Goal: Feedback & Contribution: Submit feedback/report problem

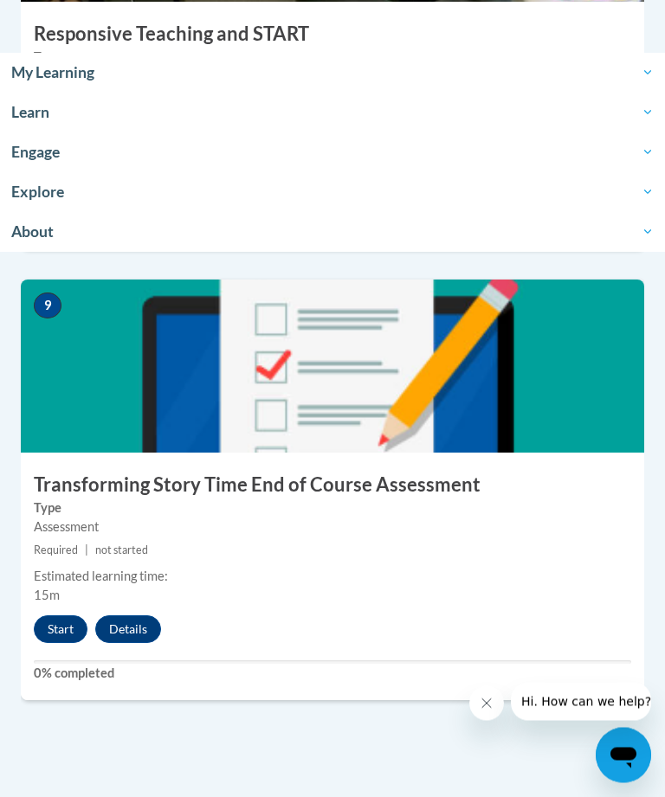
scroll to position [3907, 0]
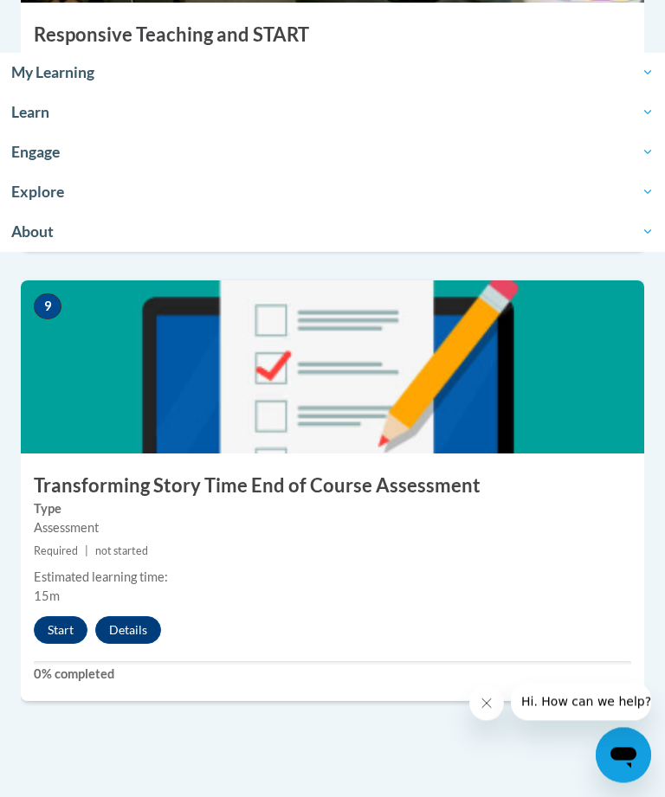
click at [53, 620] on button "Start" at bounding box center [61, 631] width 54 height 28
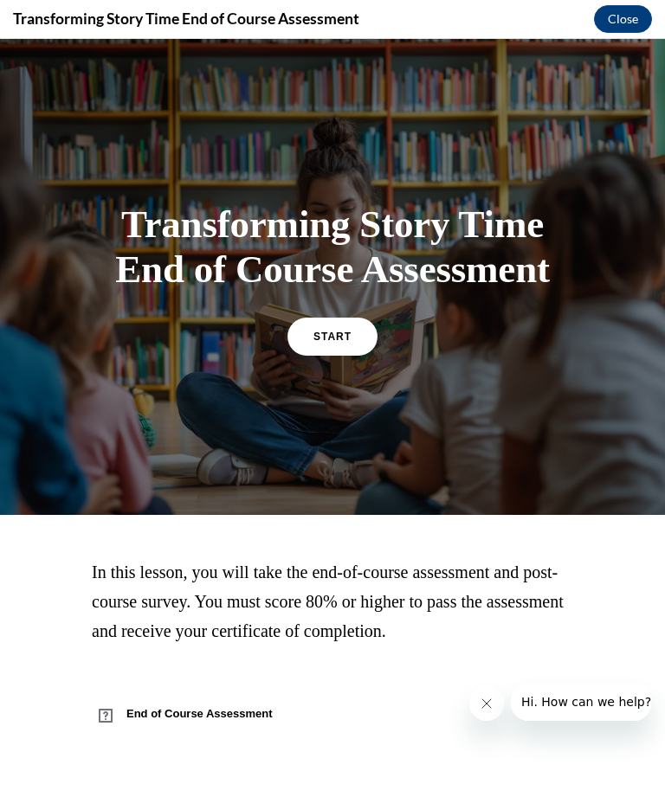
scroll to position [3789, 0]
click at [337, 343] on span "START" at bounding box center [332, 337] width 38 height 12
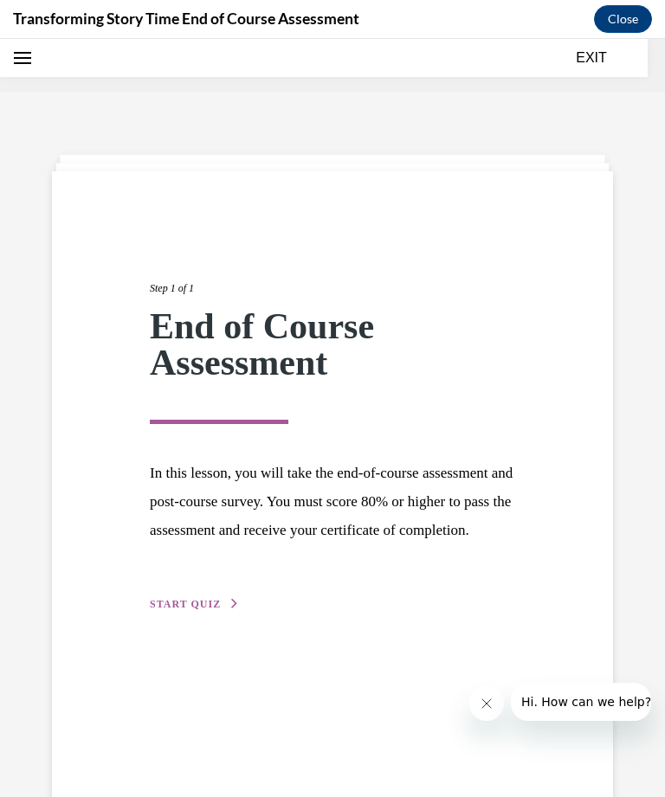
scroll to position [54, 0]
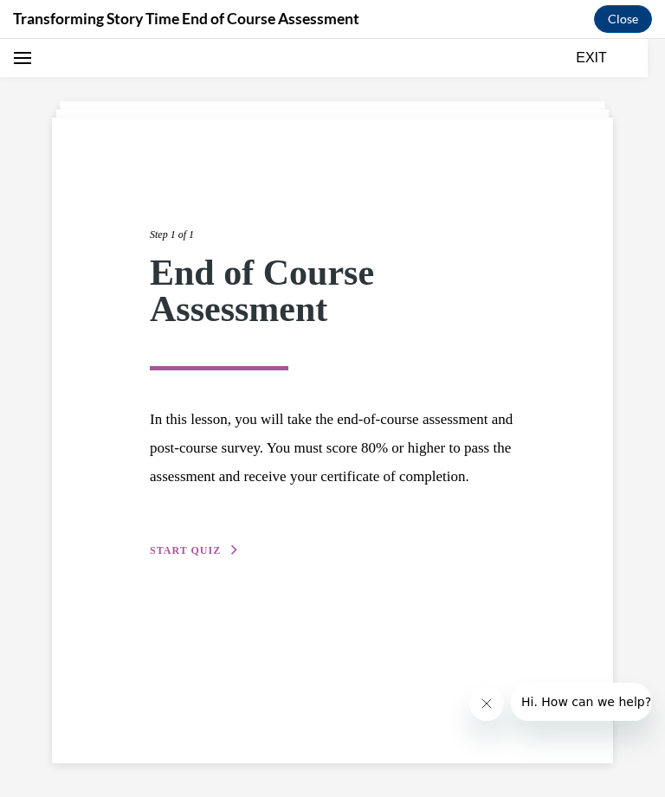
click at [201, 556] on span "START QUIZ" at bounding box center [185, 550] width 71 height 12
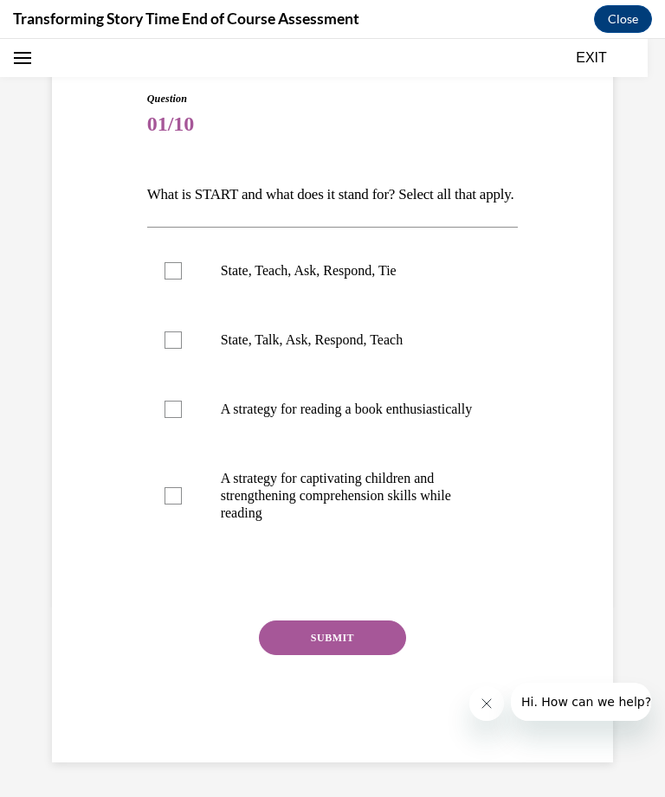
scroll to position [156, 0]
click at [342, 305] on label "State, Teach, Ask, Respond, Tie" at bounding box center [332, 270] width 371 height 69
click at [182, 280] on input "State, Teach, Ask, Respond, Tie" at bounding box center [172, 270] width 17 height 17
checkbox input "true"
click at [354, 655] on button "SUBMIT" at bounding box center [332, 637] width 147 height 35
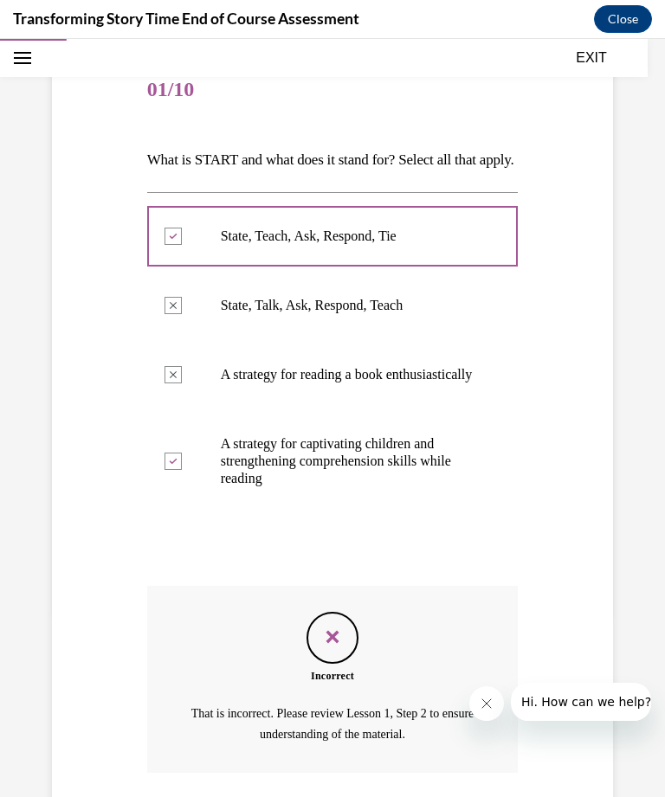
scroll to position [335, 0]
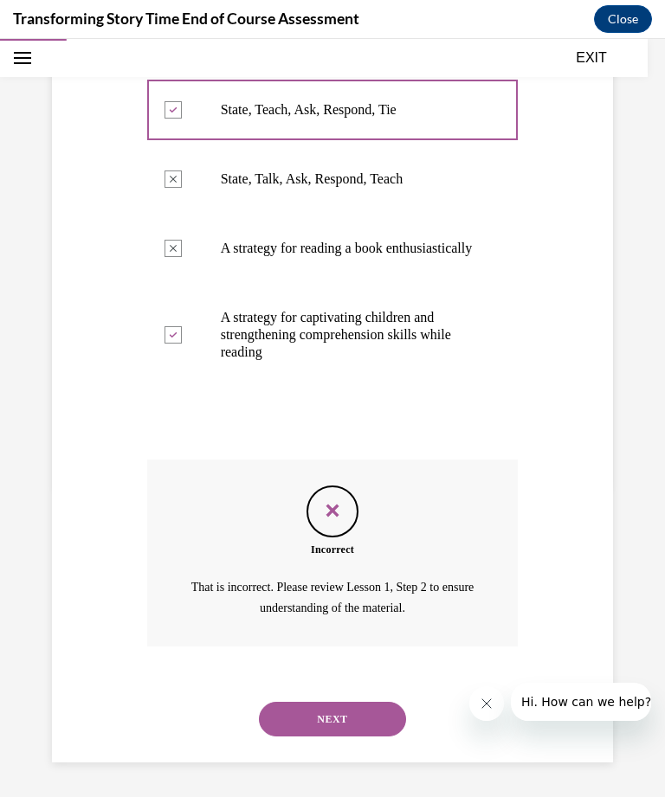
click at [418, 351] on p "A strategy for captivating children and strengthening comprehension skills whil…" at bounding box center [348, 335] width 254 height 52
click at [358, 714] on button "NEXT" at bounding box center [332, 719] width 147 height 35
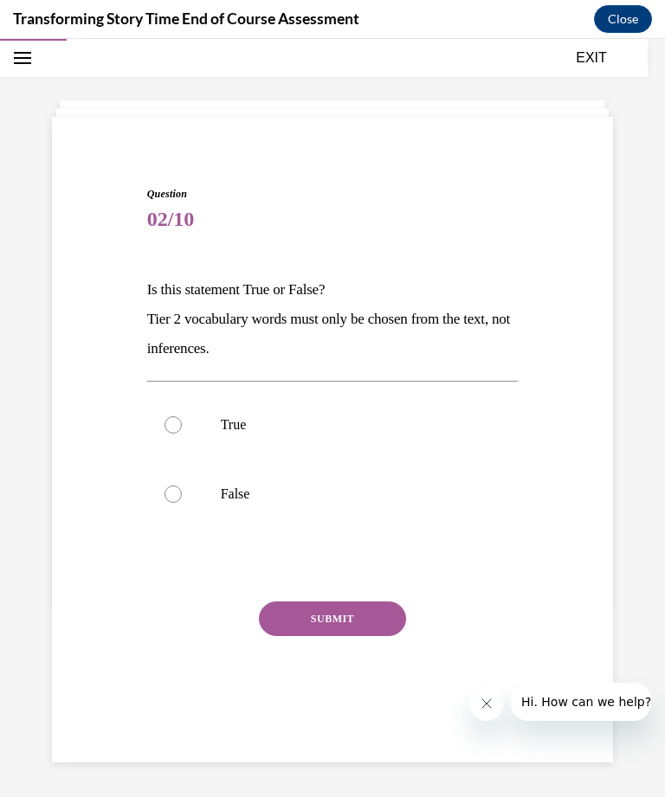
scroll to position [55, 0]
click at [235, 492] on p "False" at bounding box center [348, 493] width 254 height 17
click at [182, 492] on input "False" at bounding box center [172, 493] width 17 height 17
radio input "true"
click at [358, 613] on button "SUBMIT" at bounding box center [332, 618] width 147 height 35
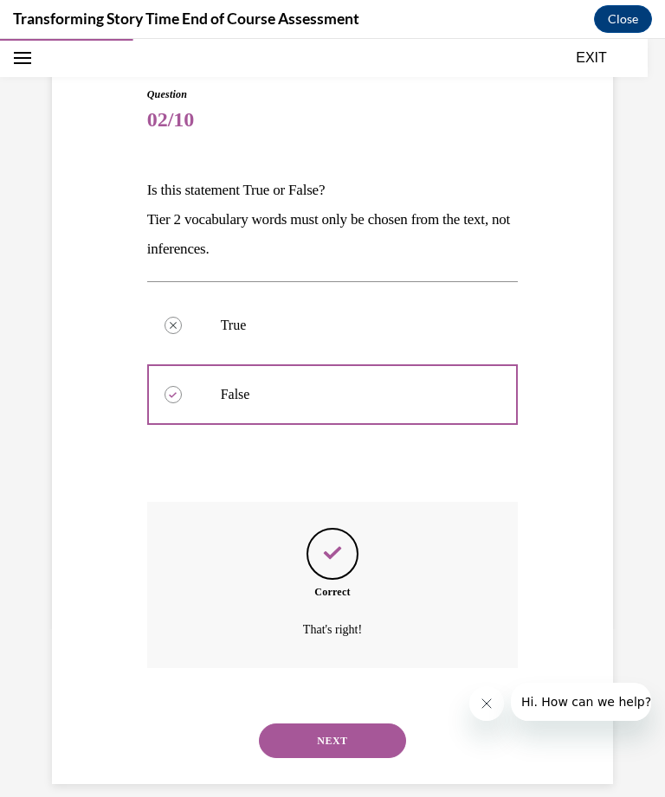
click at [350, 723] on button "NEXT" at bounding box center [332, 740] width 147 height 35
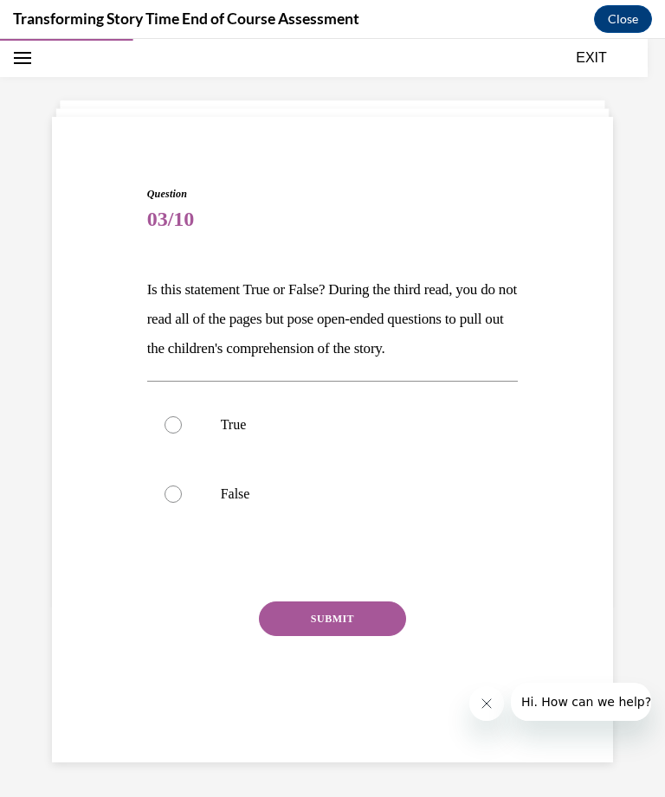
click at [247, 434] on p "True" at bounding box center [348, 424] width 254 height 17
click at [182, 434] on input "True" at bounding box center [172, 424] width 17 height 17
radio input "true"
click at [367, 636] on button "SUBMIT" at bounding box center [332, 618] width 147 height 35
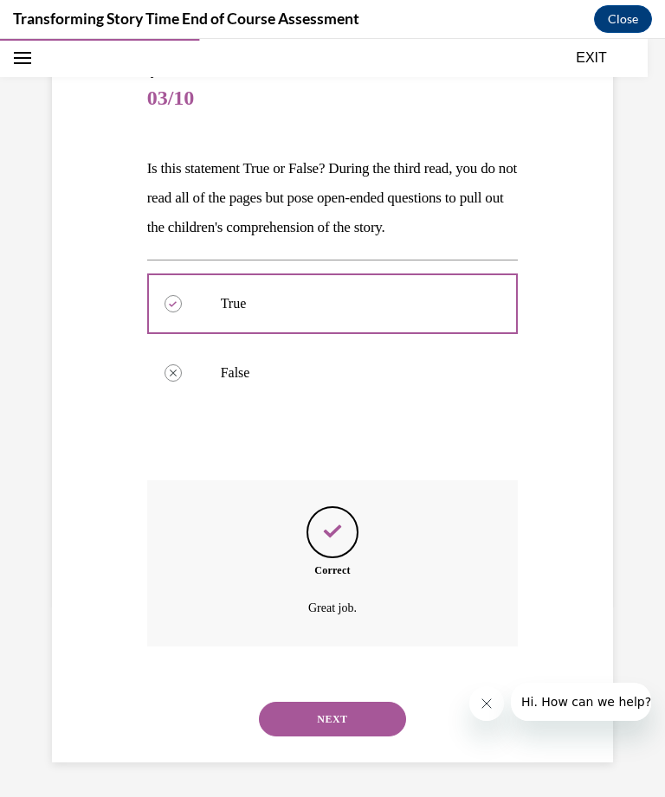
click at [346, 714] on button "NEXT" at bounding box center [332, 719] width 147 height 35
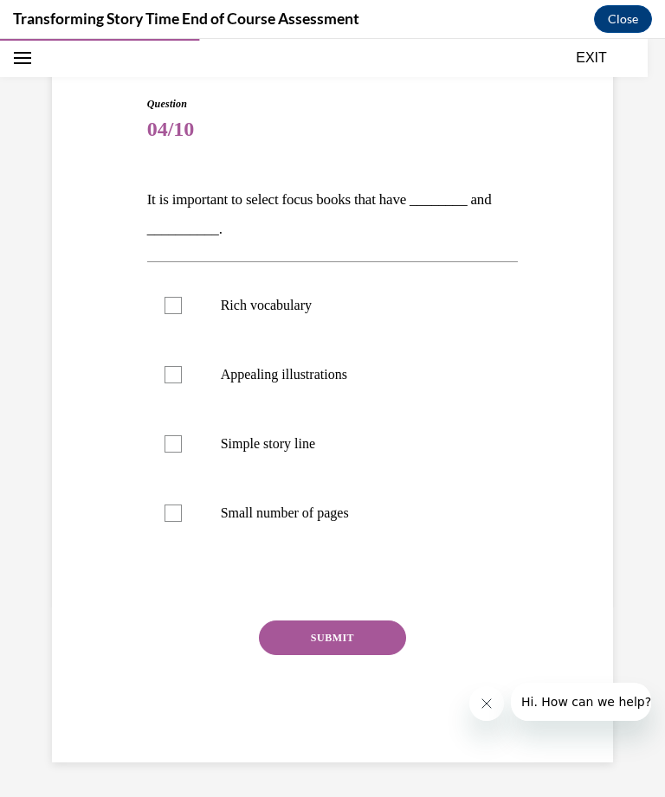
scroll to position [124, 0]
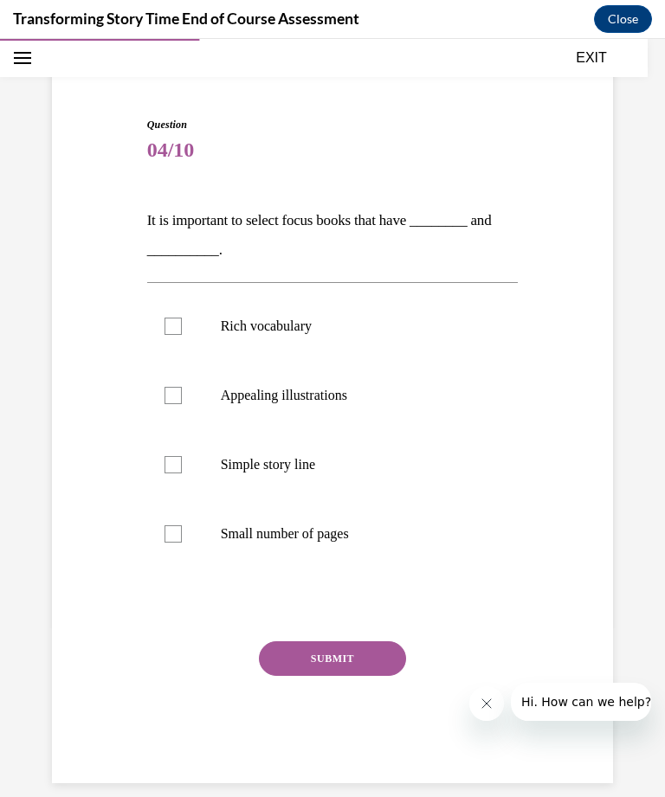
click at [297, 331] on p "Rich vocabulary" at bounding box center [348, 326] width 254 height 17
click at [182, 331] on input "Rich vocabulary" at bounding box center [172, 326] width 17 height 17
checkbox input "true"
click at [325, 401] on p "Appealing illustrations" at bounding box center [348, 395] width 254 height 17
click at [182, 401] on input "Appealing illustrations" at bounding box center [172, 395] width 17 height 17
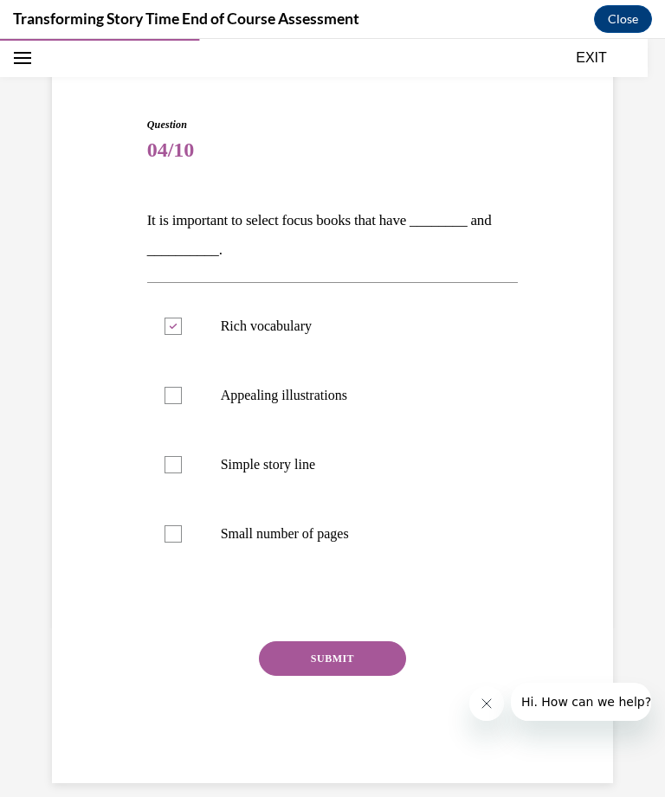
checkbox input "true"
click at [363, 656] on button "SUBMIT" at bounding box center [332, 658] width 147 height 35
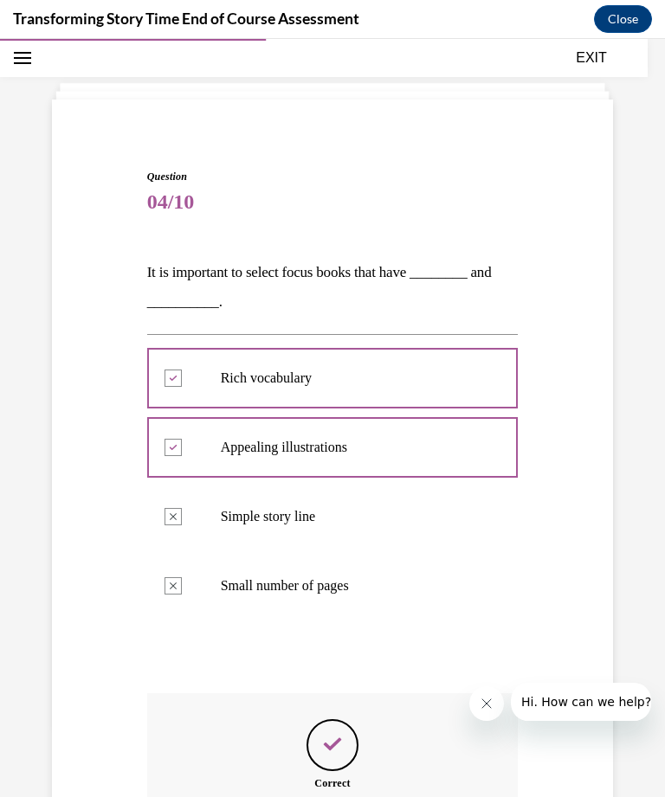
scroll to position [262, 0]
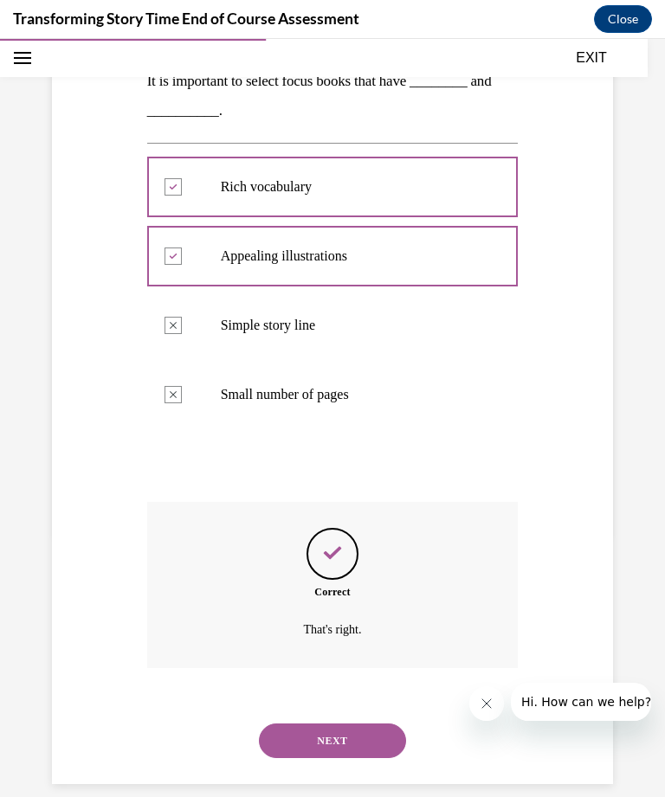
click at [344, 723] on button "NEXT" at bounding box center [332, 740] width 147 height 35
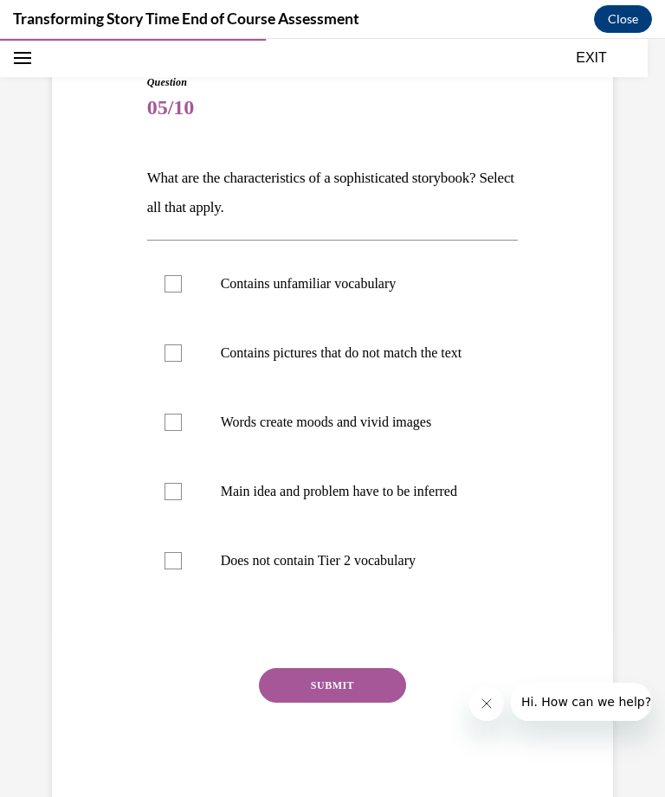
scroll to position [166, 0]
click at [370, 289] on p "Contains unfamiliar vocabulary" at bounding box center [348, 283] width 254 height 17
click at [182, 289] on input "Contains unfamiliar vocabulary" at bounding box center [172, 283] width 17 height 17
checkbox input "true"
click at [377, 500] on p "Main idea and problem have to be inferred" at bounding box center [348, 491] width 254 height 17
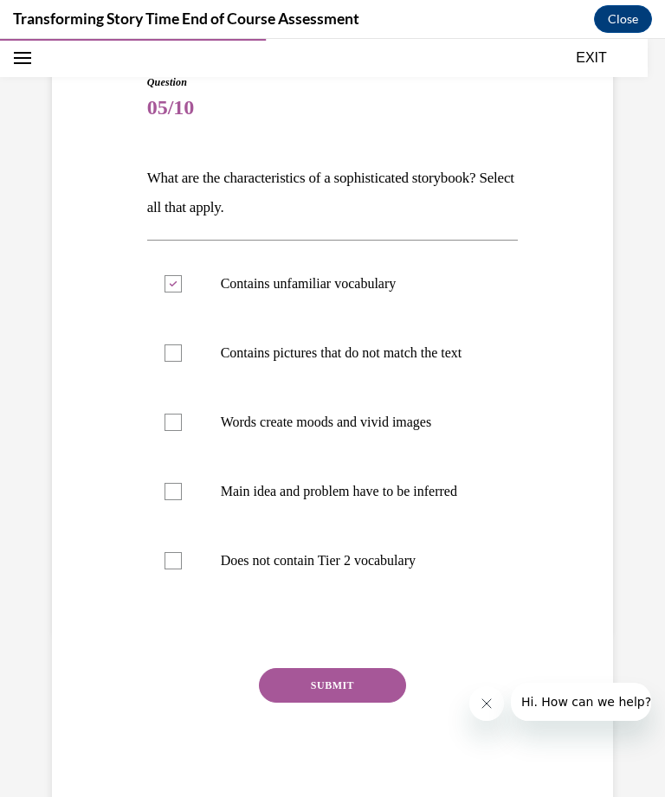
click at [182, 500] on input "Main idea and problem have to be inferred" at bounding box center [172, 491] width 17 height 17
checkbox input "true"
click at [434, 431] on p "Words create moods and vivid images" at bounding box center [348, 422] width 254 height 17
click at [182, 431] on input "Words create moods and vivid images" at bounding box center [172, 422] width 17 height 17
checkbox input "true"
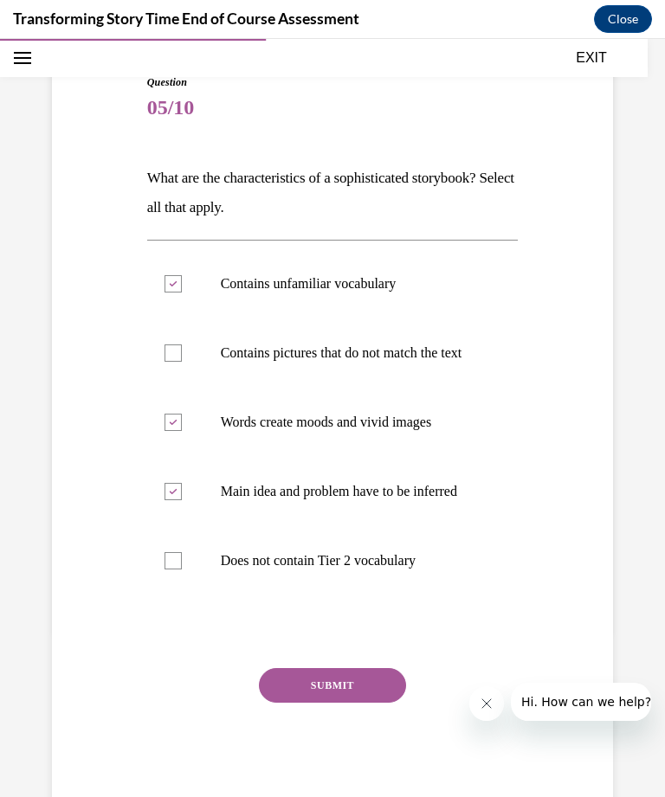
click at [361, 703] on button "SUBMIT" at bounding box center [332, 685] width 147 height 35
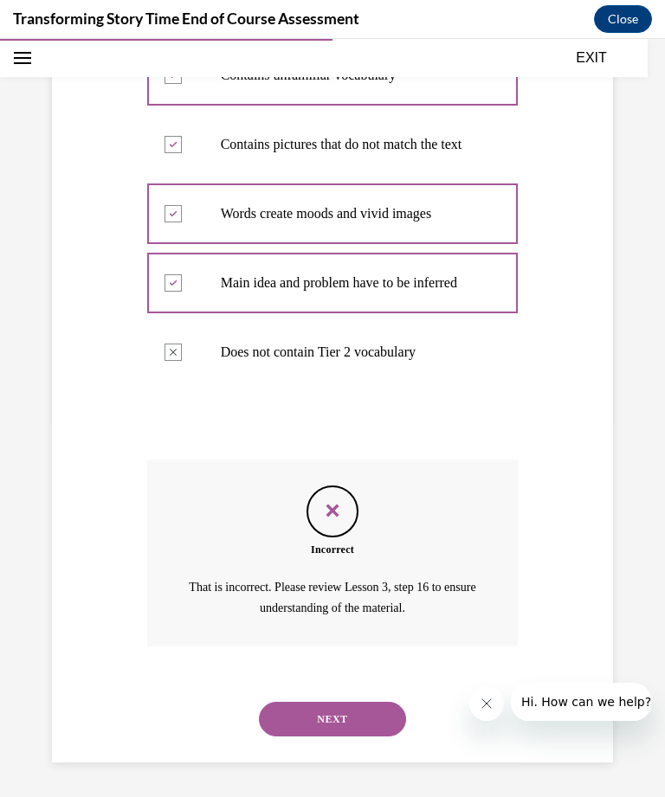
scroll to position [378, 0]
click at [369, 732] on button "NEXT" at bounding box center [332, 719] width 147 height 35
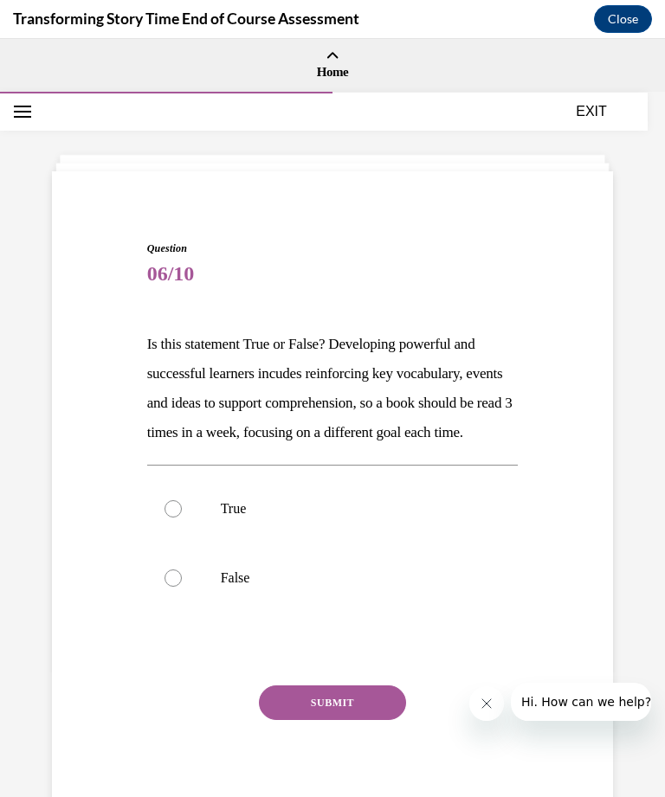
scroll to position [0, 0]
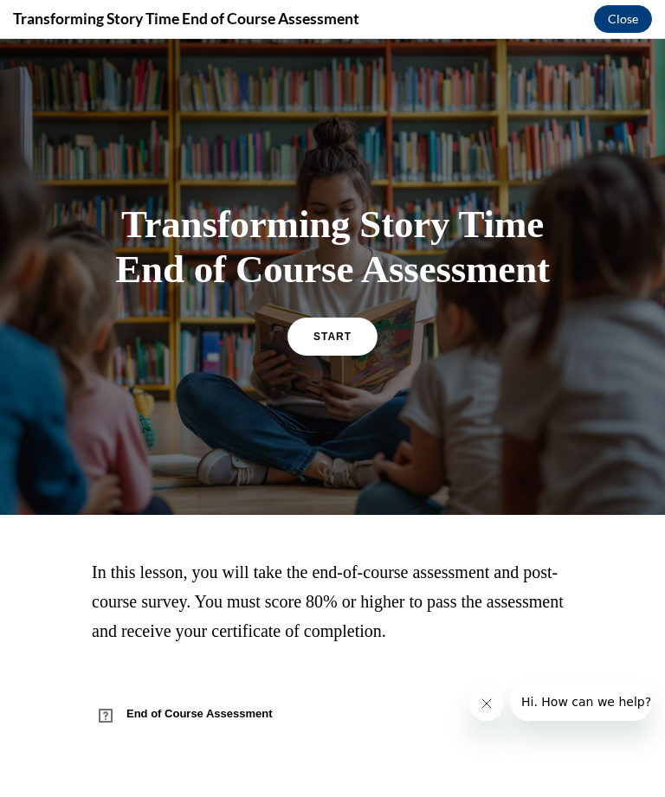
click at [328, 343] on span "START" at bounding box center [332, 337] width 38 height 12
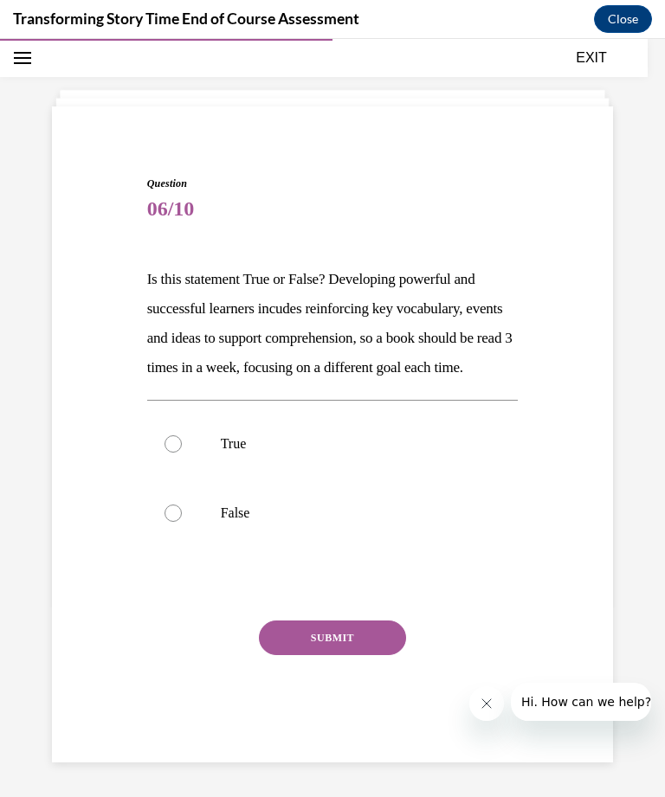
scroll to position [74, 0]
click at [305, 453] on p "True" at bounding box center [348, 443] width 254 height 17
click at [182, 453] on input "True" at bounding box center [172, 443] width 17 height 17
radio input "true"
click at [380, 655] on button "SUBMIT" at bounding box center [332, 637] width 147 height 35
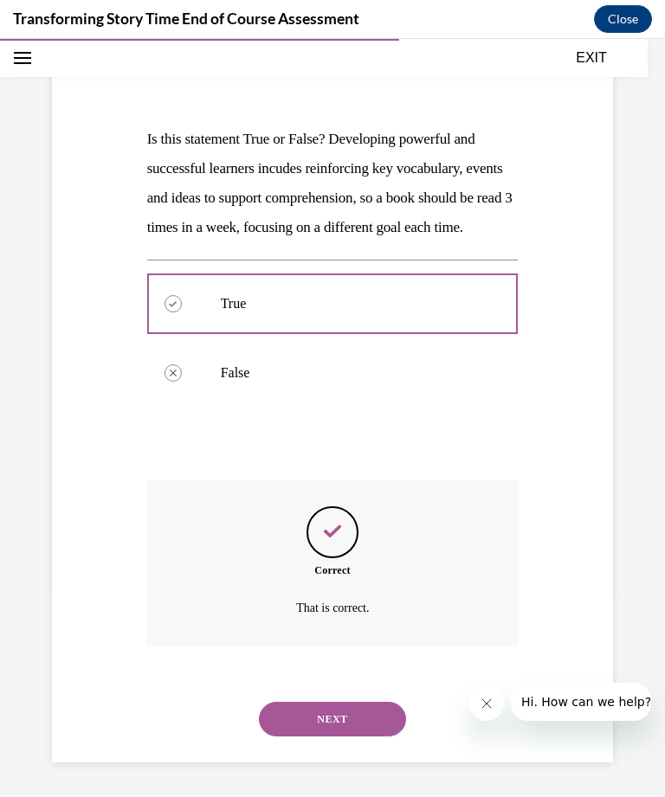
click at [359, 715] on button "NEXT" at bounding box center [332, 719] width 147 height 35
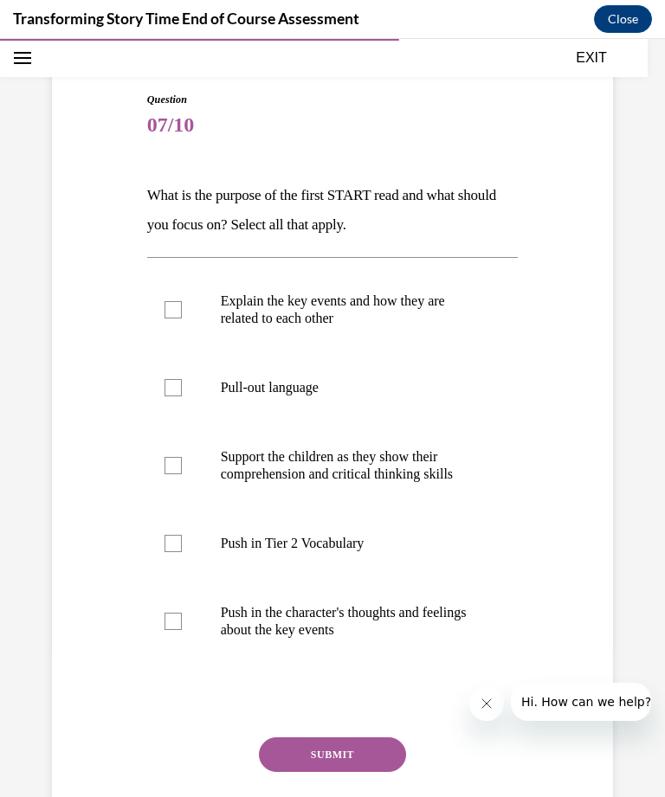
scroll to position [143, 0]
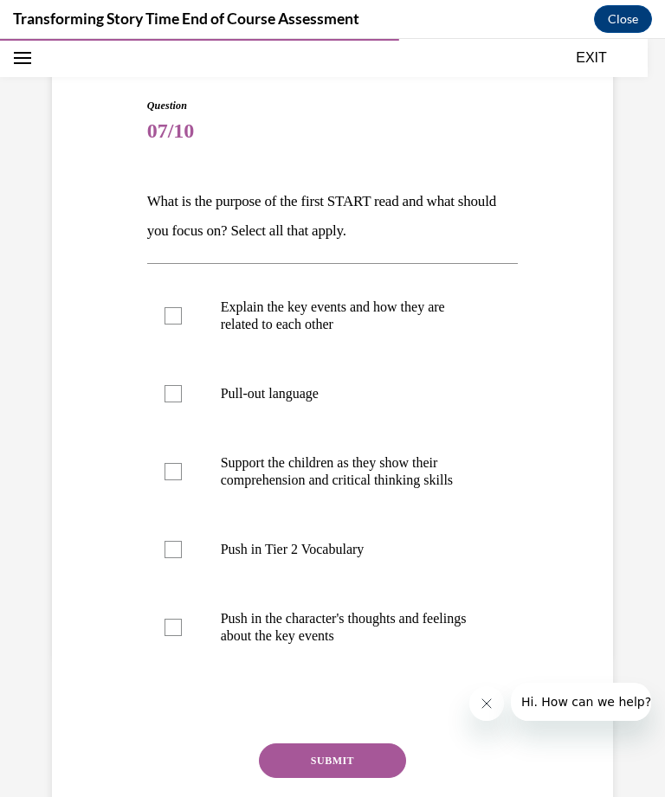
click at [351, 550] on p "Push in Tier 2 Vocabulary" at bounding box center [348, 549] width 254 height 17
click at [182, 550] on input "Push in Tier 2 Vocabulary" at bounding box center [172, 549] width 17 height 17
checkbox input "true"
click at [371, 325] on p "Explain the key events and how they are related to each other" at bounding box center [348, 316] width 254 height 35
click at [182, 325] on input "Explain the key events and how they are related to each other" at bounding box center [172, 315] width 17 height 17
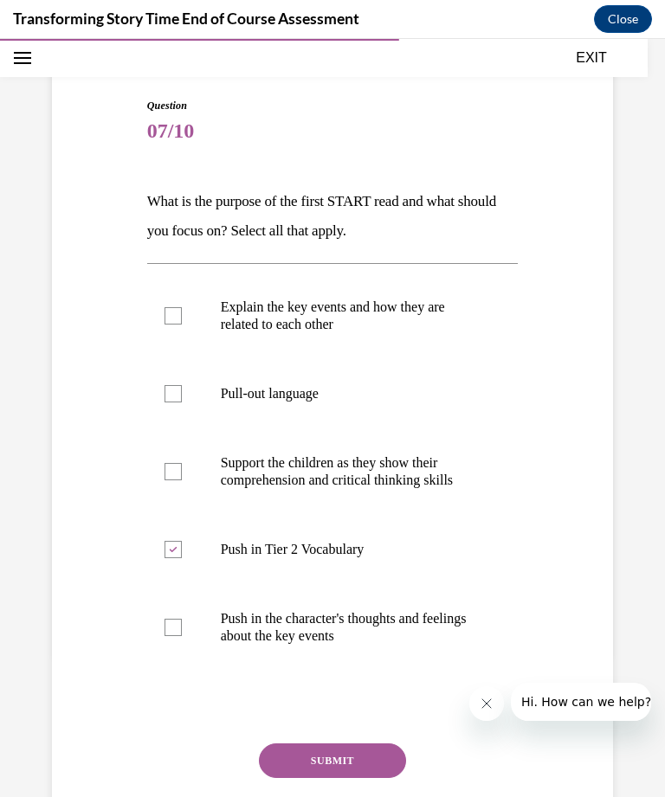
checkbox input "true"
click at [424, 472] on p "Support the children as they show their comprehension and critical thinking ski…" at bounding box center [348, 471] width 254 height 35
click at [182, 472] on input "Support the children as they show their comprehension and critical thinking ski…" at bounding box center [172, 471] width 17 height 17
checkbox input "true"
click at [371, 756] on button "SUBMIT" at bounding box center [332, 760] width 147 height 35
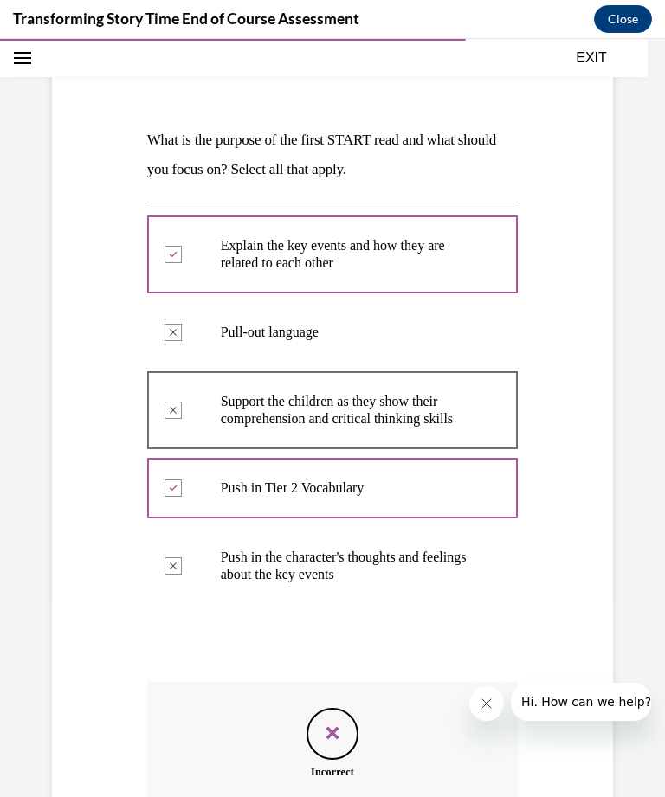
scroll to position [21, 0]
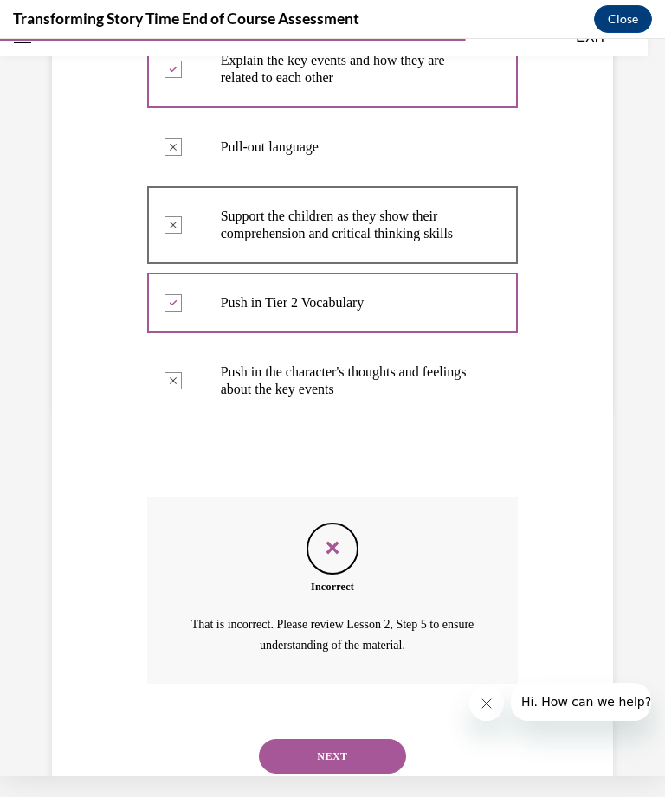
click at [350, 739] on button "NEXT" at bounding box center [332, 756] width 147 height 35
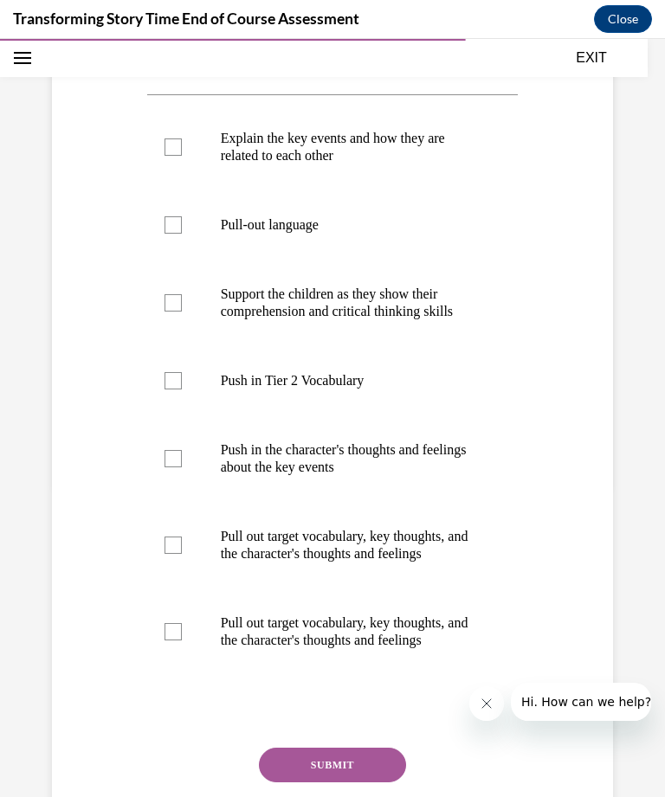
scroll to position [311, 0]
click at [418, 310] on p "Support the children as they show their comprehension and critical thinking ski…" at bounding box center [348, 303] width 254 height 35
click at [182, 310] on input "Support the children as they show their comprehension and critical thinking ski…" at bounding box center [172, 303] width 17 height 17
checkbox input "true"
click at [391, 458] on p "Push in the character's thoughts and feelings about the key events" at bounding box center [348, 459] width 254 height 35
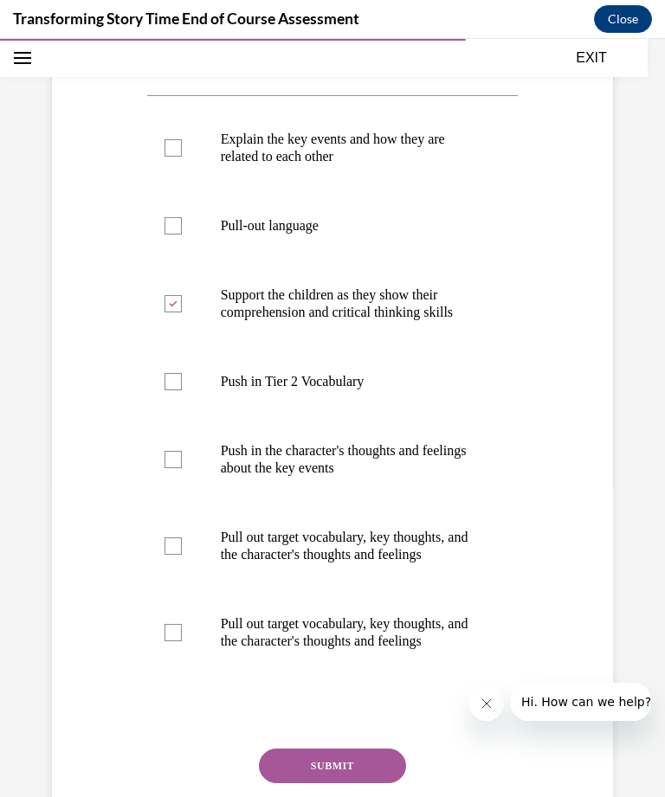
click at [182, 458] on input "Push in the character's thoughts and feelings about the key events" at bounding box center [172, 459] width 17 height 17
checkbox input "true"
click at [400, 533] on p "Pull out target vocabulary, key thoughts, and the character's thoughts and feel…" at bounding box center [348, 546] width 254 height 35
click at [182, 537] on input "Pull out target vocabulary, key thoughts, and the character's thoughts and feel…" at bounding box center [172, 545] width 17 height 17
checkbox input "true"
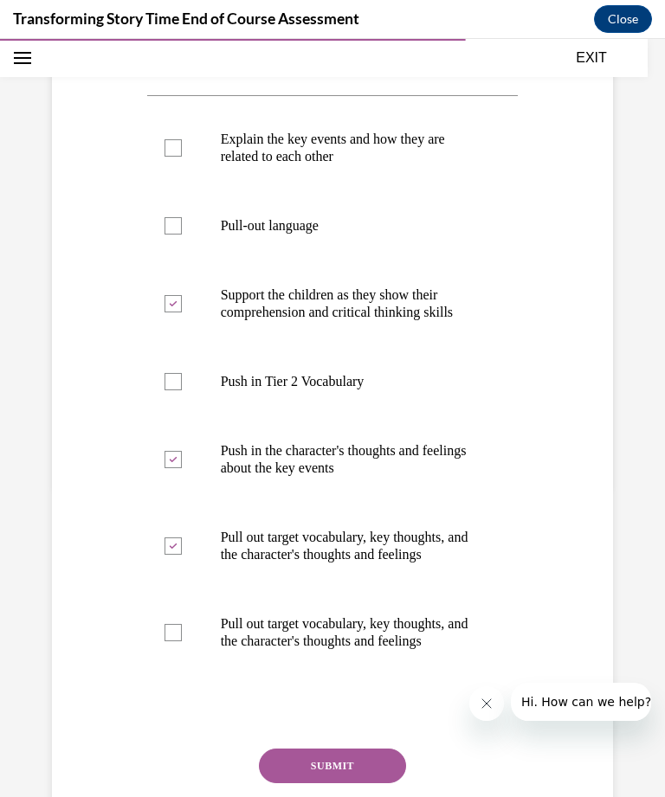
click at [361, 761] on button "SUBMIT" at bounding box center [332, 766] width 147 height 35
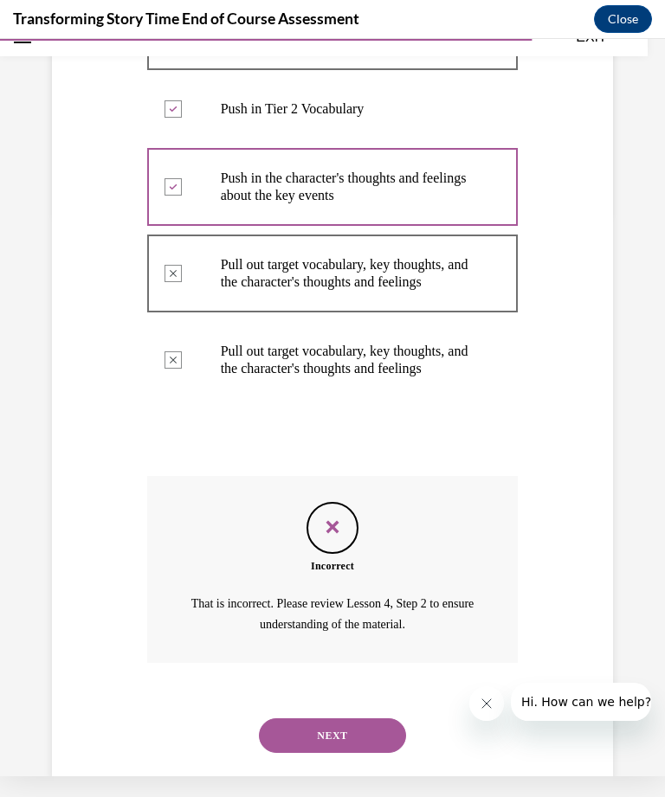
scroll to position [566, 0]
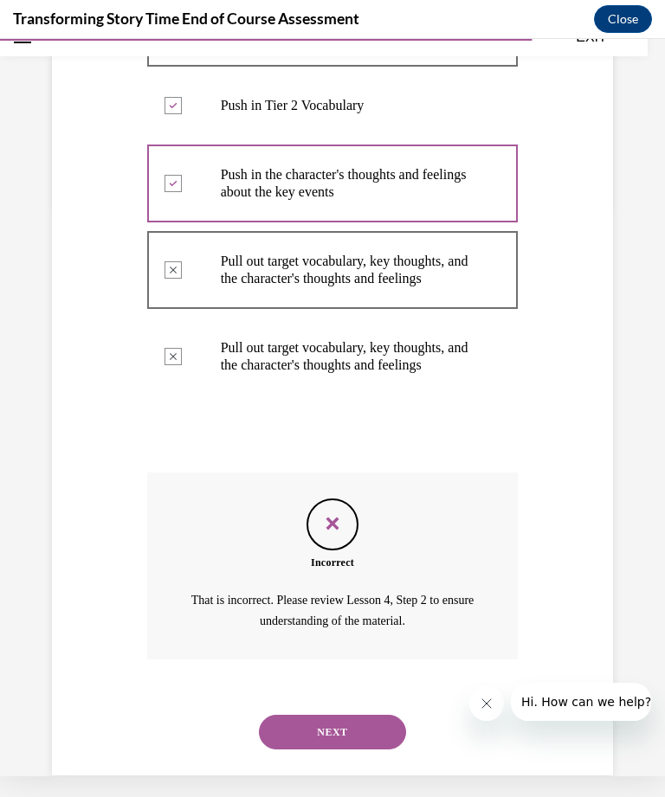
click at [361, 715] on button "NEXT" at bounding box center [332, 732] width 147 height 35
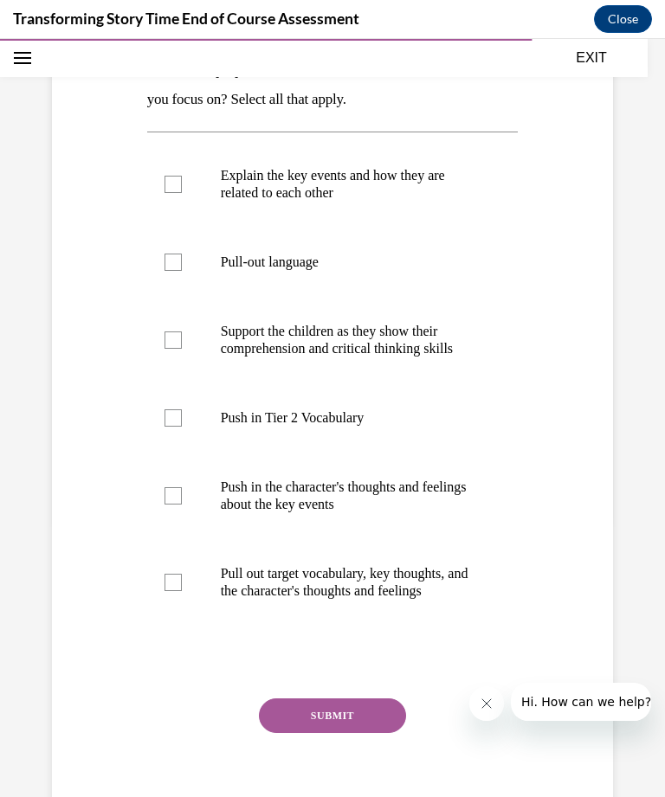
scroll to position [273, 0]
click at [322, 279] on label "Pull-out language" at bounding box center [332, 262] width 371 height 69
click at [182, 272] on input "Pull-out language" at bounding box center [172, 262] width 17 height 17
checkbox input "true"
click at [416, 337] on p "Support the children as they show their comprehension and critical thinking ski…" at bounding box center [348, 341] width 254 height 35
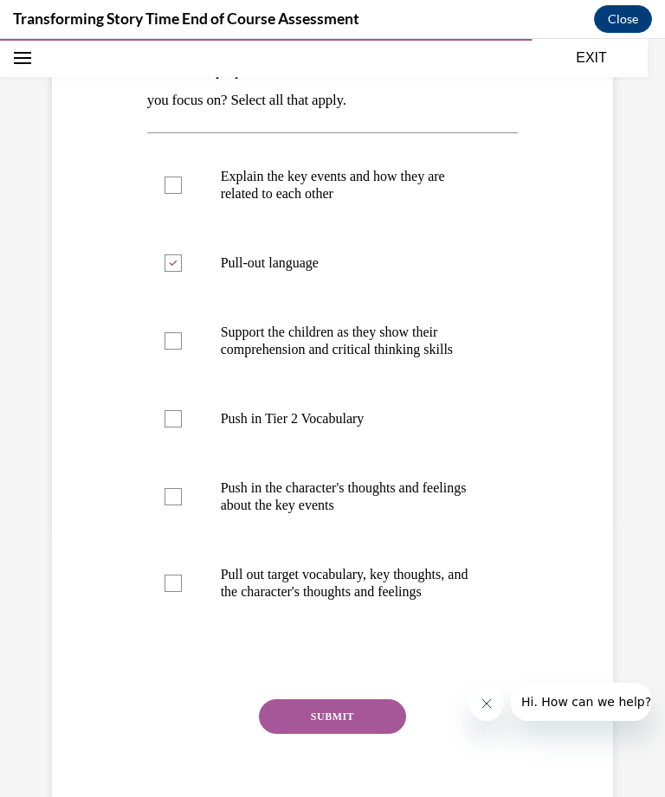
click at [182, 337] on input "Support the children as they show their comprehension and critical thinking ski…" at bounding box center [172, 340] width 17 height 17
checkbox input "true"
click at [397, 580] on p "Pull out target vocabulary, key thoughts, and the character's thoughts and feel…" at bounding box center [348, 583] width 254 height 35
click at [182, 580] on input "Pull out target vocabulary, key thoughts, and the character's thoughts and feel…" at bounding box center [172, 583] width 17 height 17
checkbox input "true"
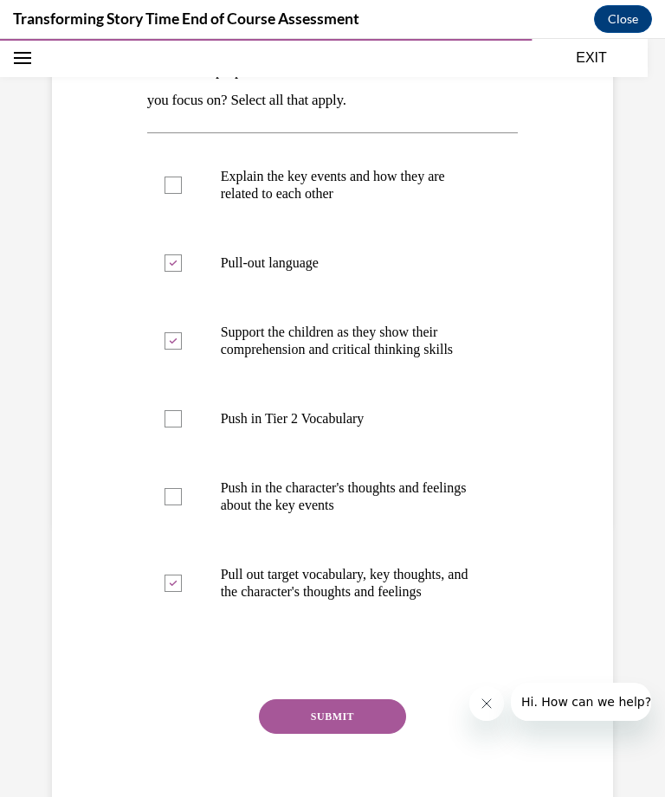
click at [360, 711] on button "SUBMIT" at bounding box center [332, 716] width 147 height 35
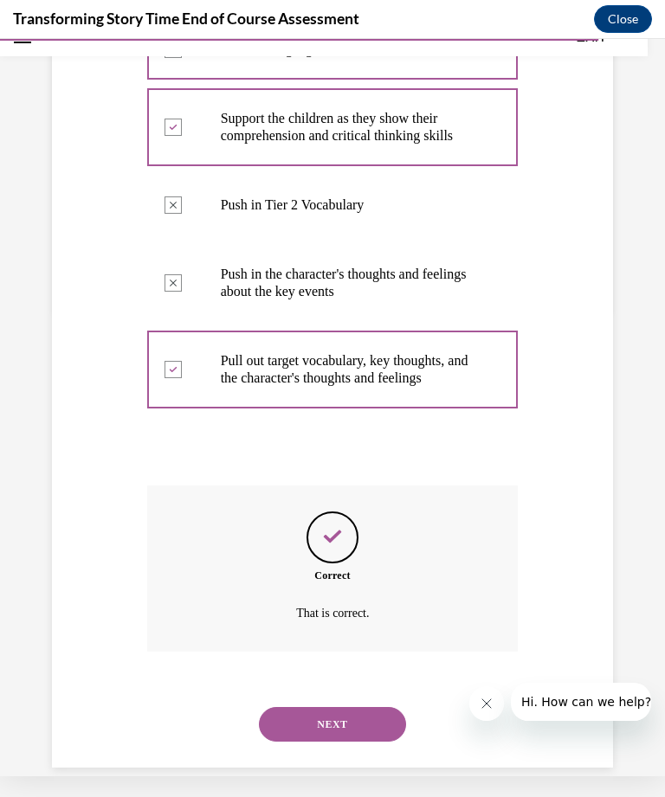
scroll to position [471, 0]
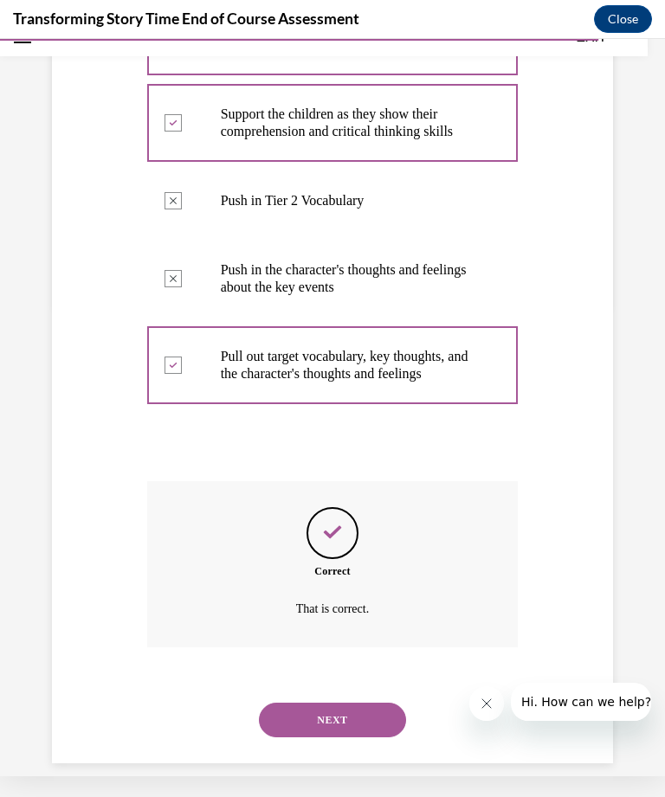
click at [364, 703] on button "NEXT" at bounding box center [332, 720] width 147 height 35
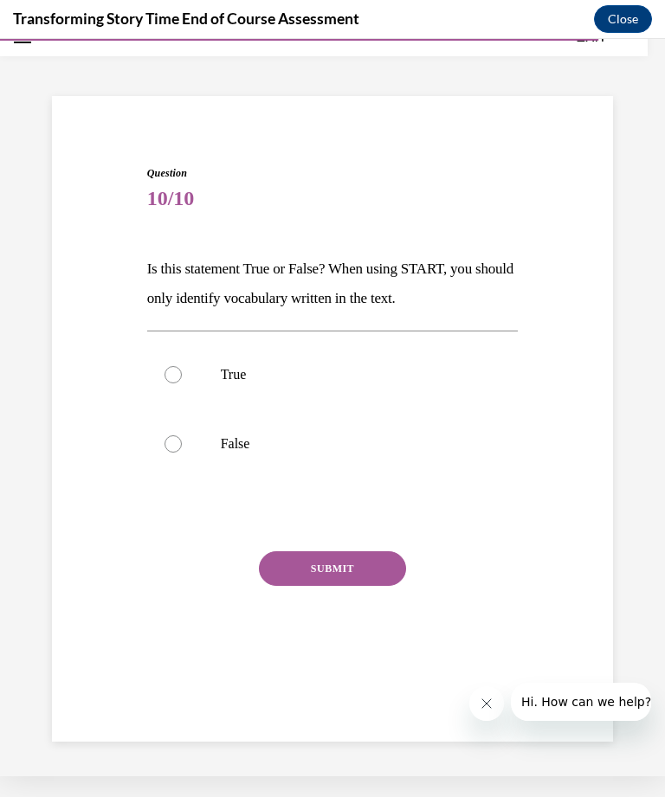
scroll to position [55, 0]
click at [255, 450] on p "False" at bounding box center [348, 443] width 254 height 17
click at [182, 450] on input "False" at bounding box center [172, 443] width 17 height 17
radio input "true"
click at [381, 572] on button "SUBMIT" at bounding box center [332, 568] width 147 height 35
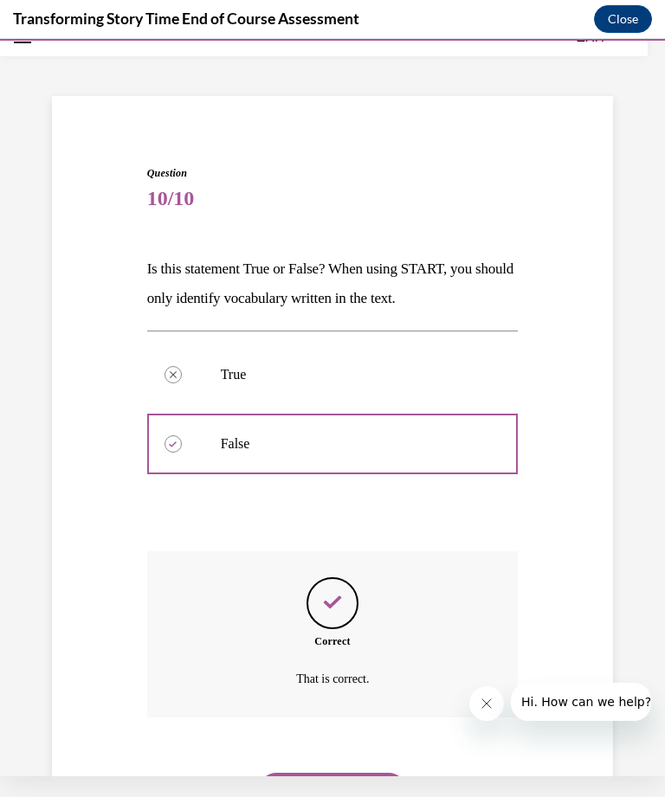
scroll to position [125, 0]
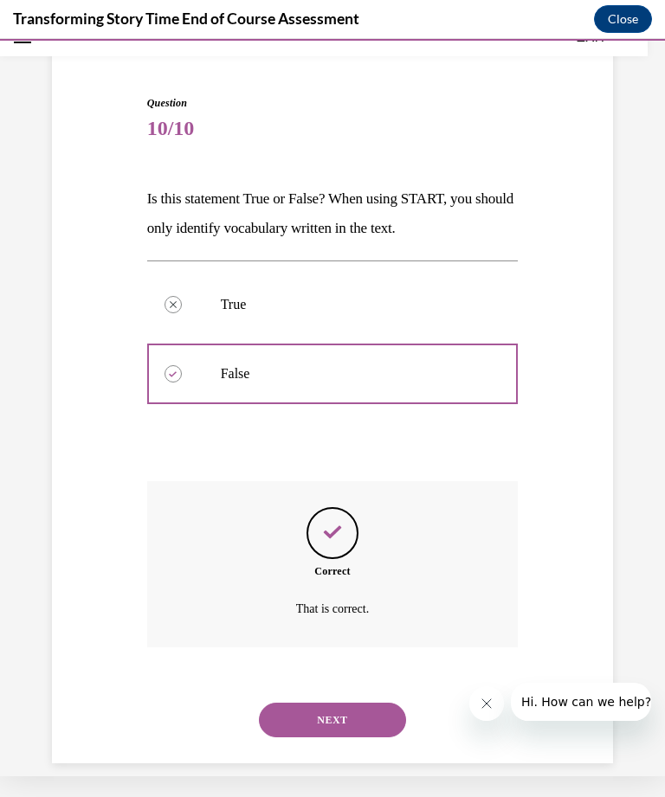
click at [363, 703] on button "NEXT" at bounding box center [332, 720] width 147 height 35
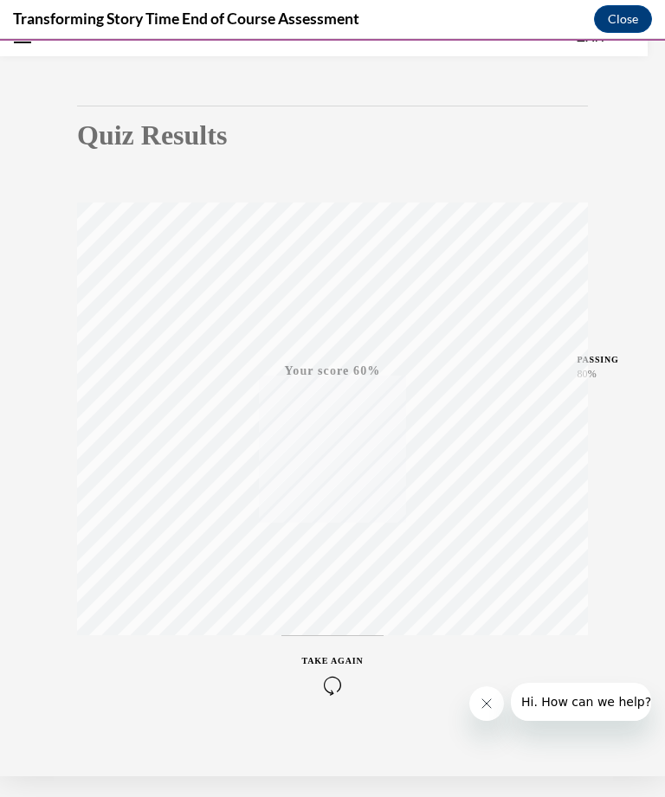
scroll to position [129, 0]
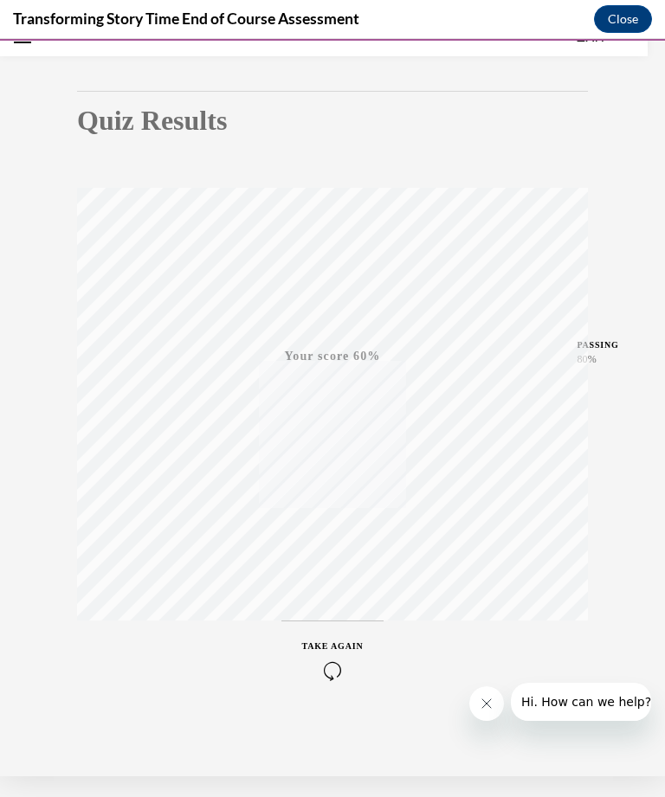
click at [330, 664] on icon "button" at bounding box center [332, 670] width 61 height 19
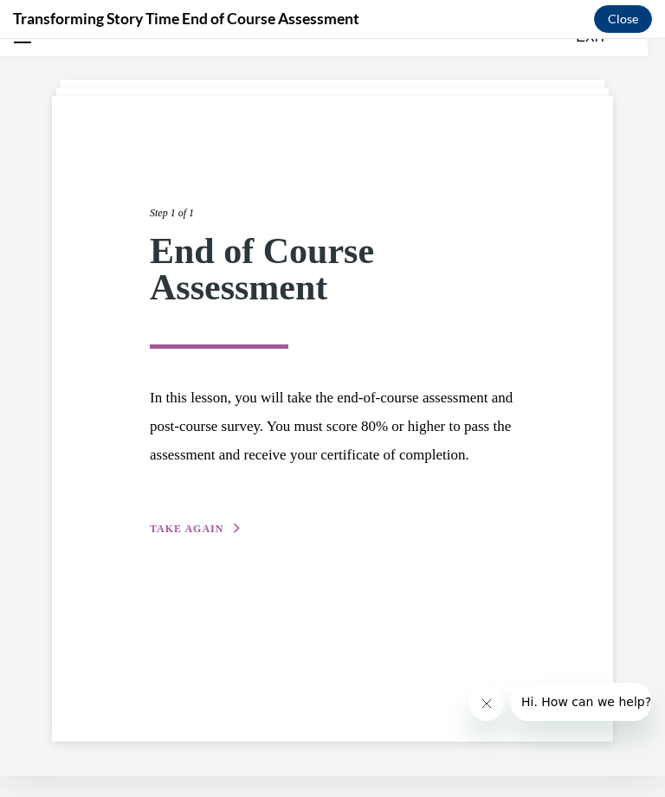
scroll to position [55, 0]
click at [200, 538] on div "Step 1 of 1 End of Course Assessment In this lesson, you will take the end-of-c…" at bounding box center [332, 351] width 391 height 373
click at [197, 535] on span "TAKE AGAIN" at bounding box center [187, 529] width 74 height 12
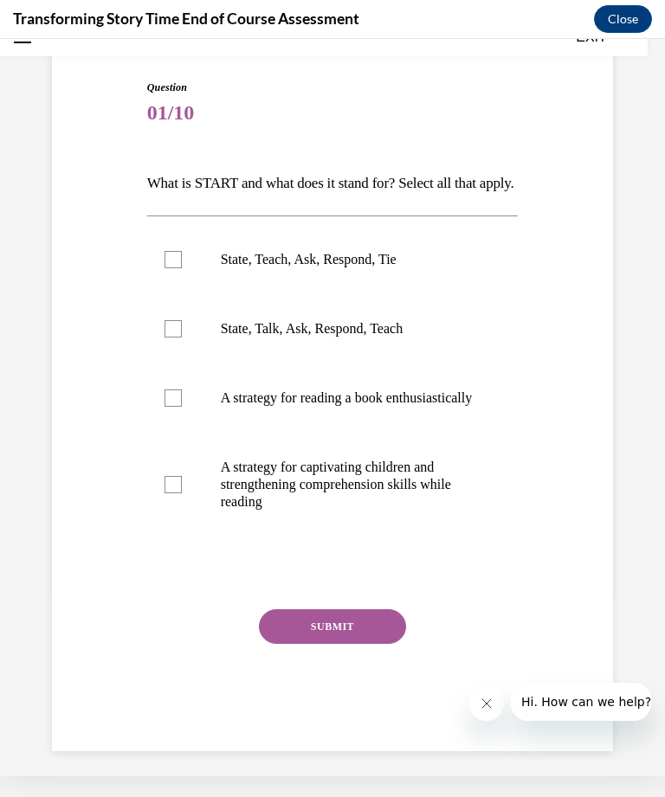
scroll to position [139, 0]
click at [377, 269] on p "State, Teach, Ask, Respond, Tie" at bounding box center [348, 260] width 254 height 17
click at [182, 269] on input "State, Teach, Ask, Respond, Tie" at bounding box center [172, 260] width 17 height 17
checkbox input "true"
click at [353, 645] on button "SUBMIT" at bounding box center [332, 627] width 147 height 35
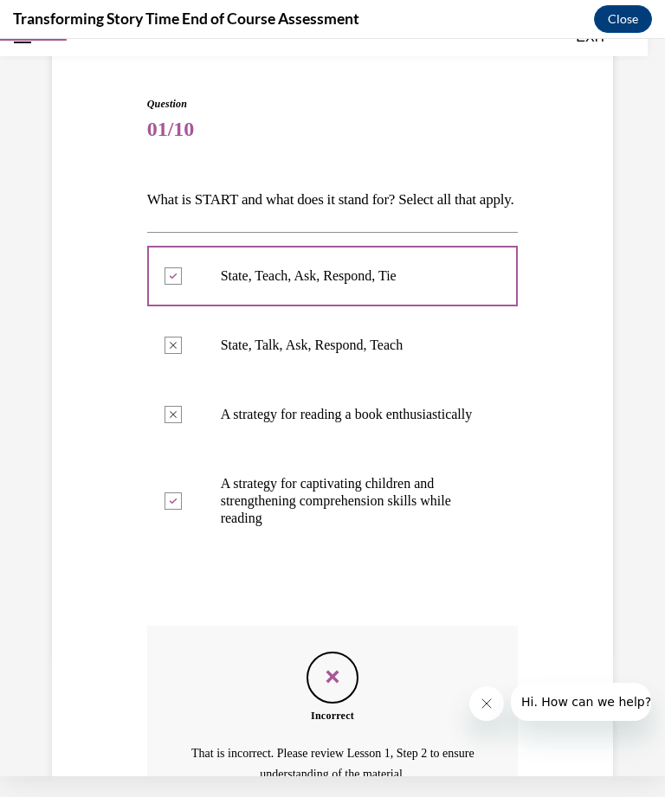
scroll to position [335, 0]
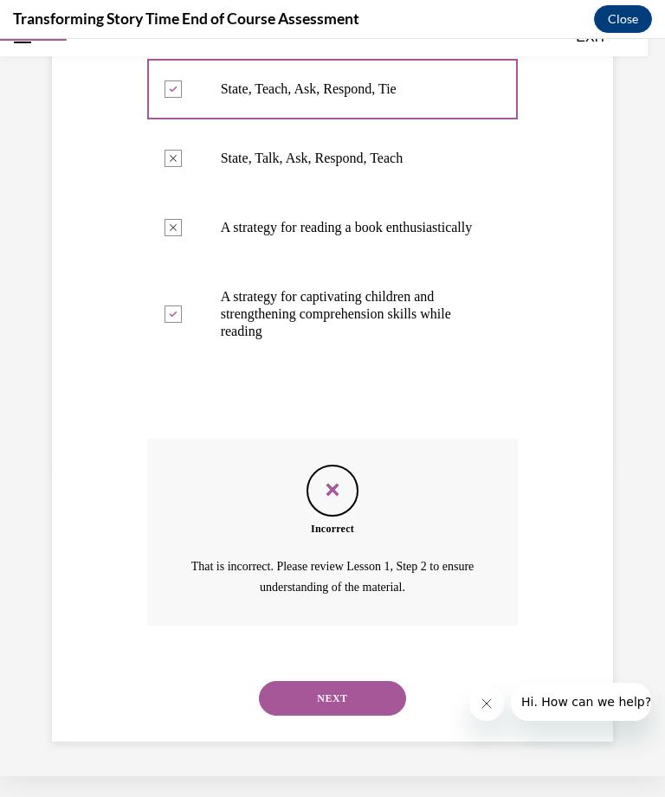
click at [351, 706] on button "NEXT" at bounding box center [332, 698] width 147 height 35
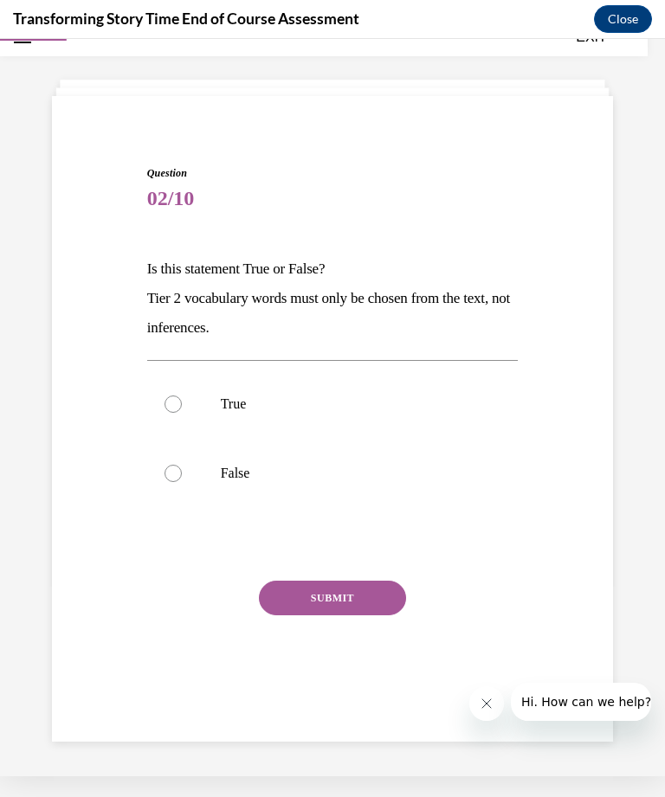
scroll to position [55, 0]
click at [238, 467] on p "False" at bounding box center [348, 473] width 254 height 17
click at [182, 467] on input "False" at bounding box center [172, 473] width 17 height 17
radio input "true"
click at [359, 597] on button "SUBMIT" at bounding box center [332, 598] width 147 height 35
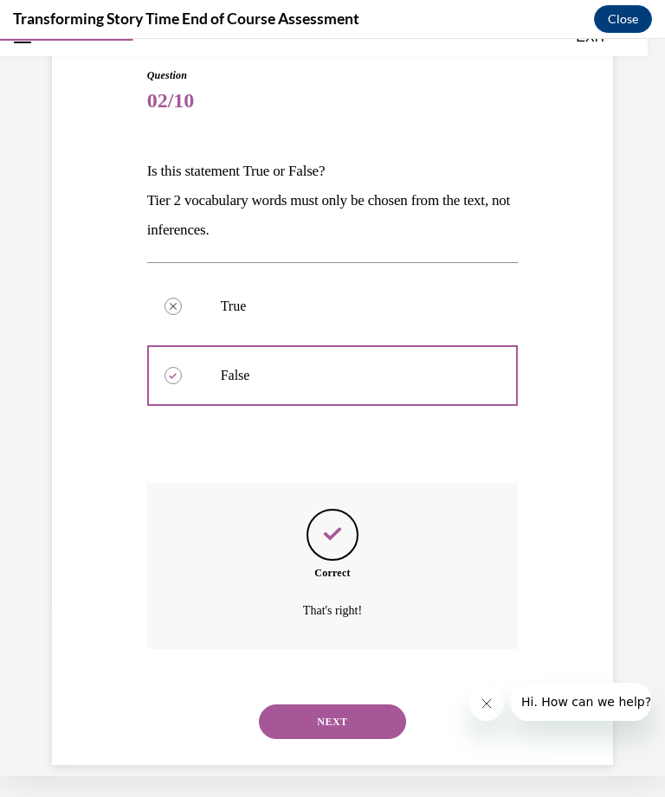
scroll to position [154, 0]
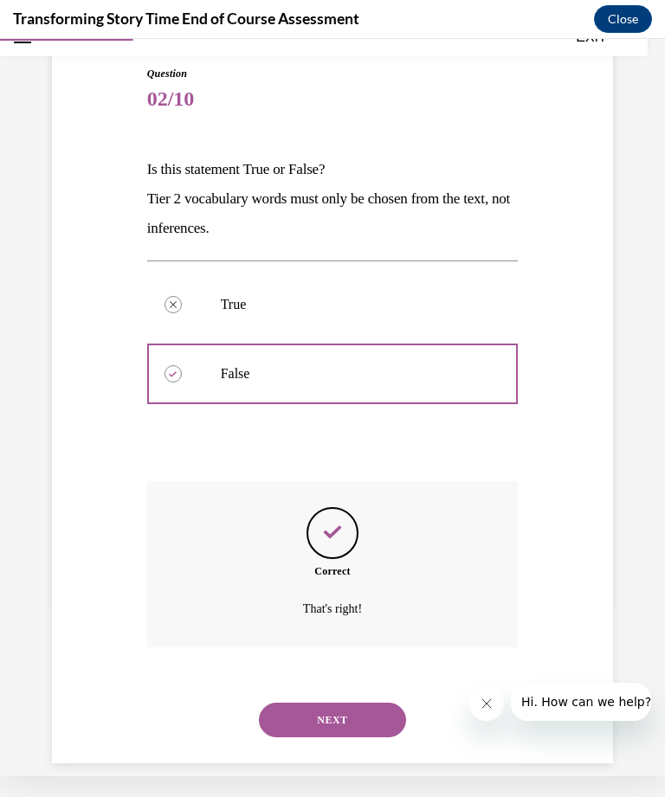
click at [363, 703] on button "NEXT" at bounding box center [332, 720] width 147 height 35
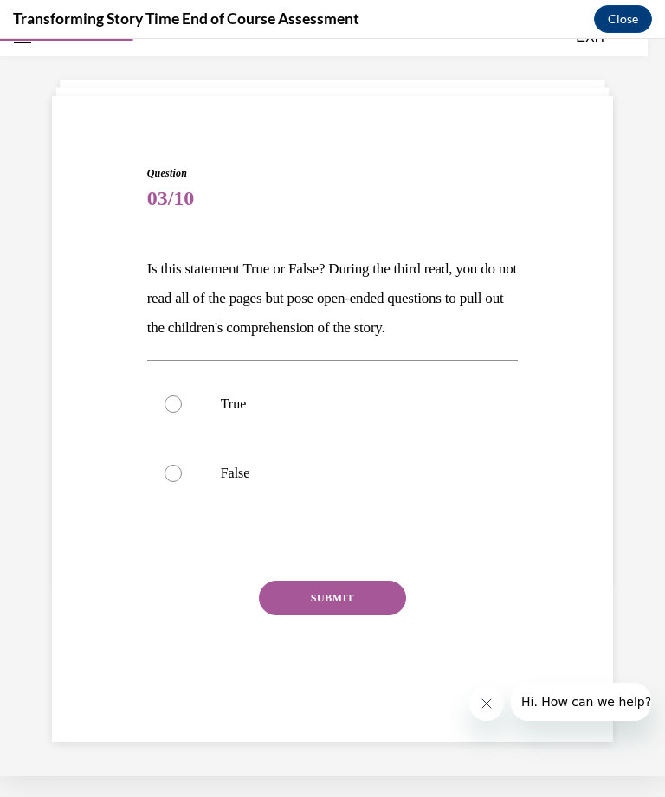
scroll to position [55, 0]
click at [359, 413] on p "True" at bounding box center [348, 403] width 254 height 17
click at [182, 413] on input "True" at bounding box center [172, 403] width 17 height 17
radio input "true"
click at [362, 615] on button "SUBMIT" at bounding box center [332, 598] width 147 height 35
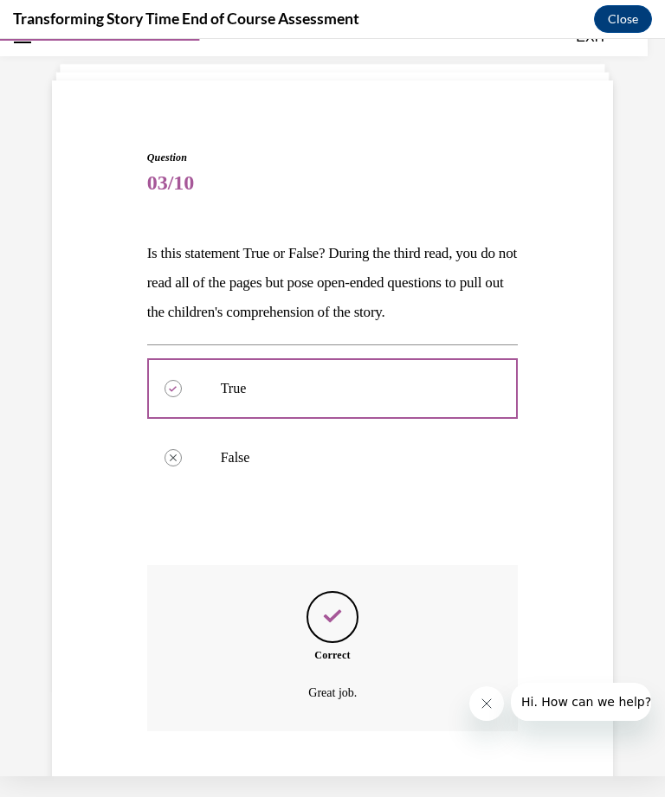
scroll to position [183, 0]
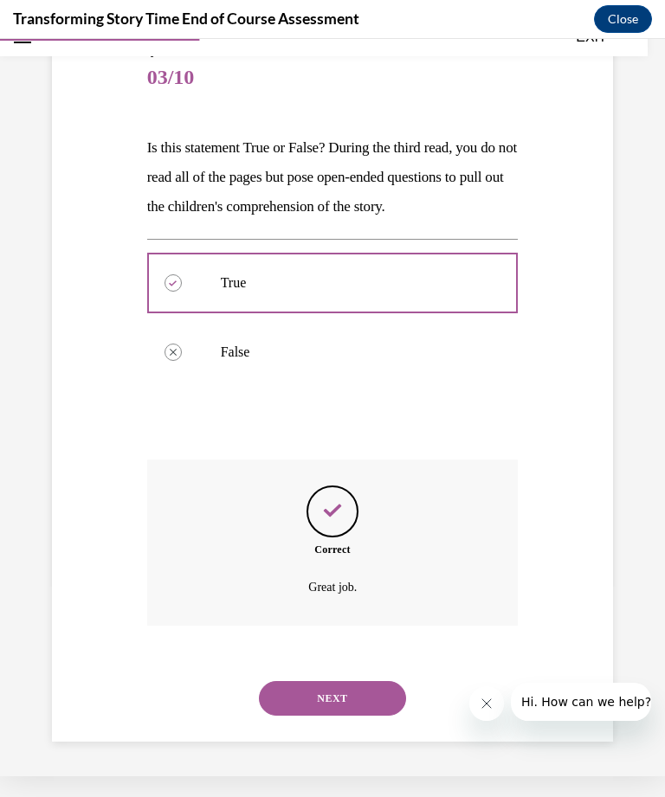
click at [362, 700] on button "NEXT" at bounding box center [332, 698] width 147 height 35
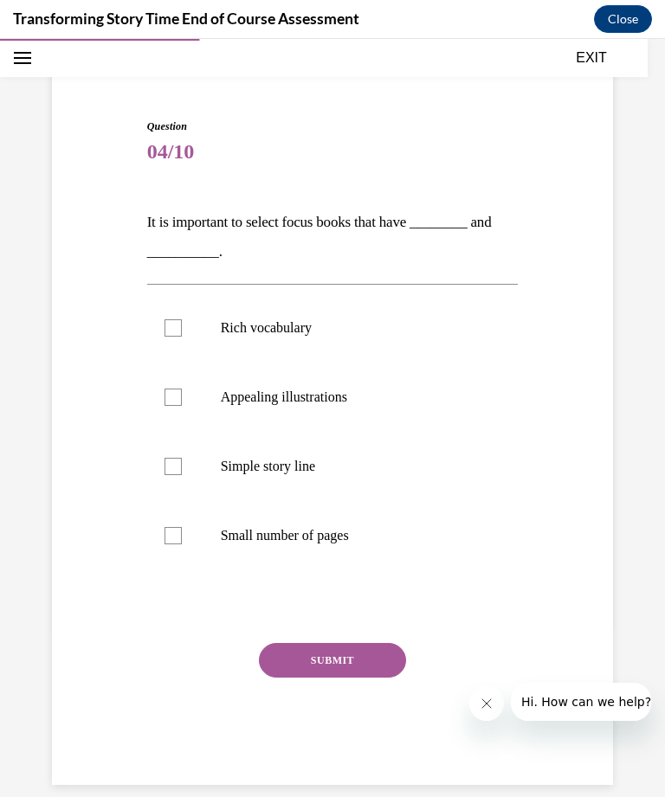
scroll to position [122, 0]
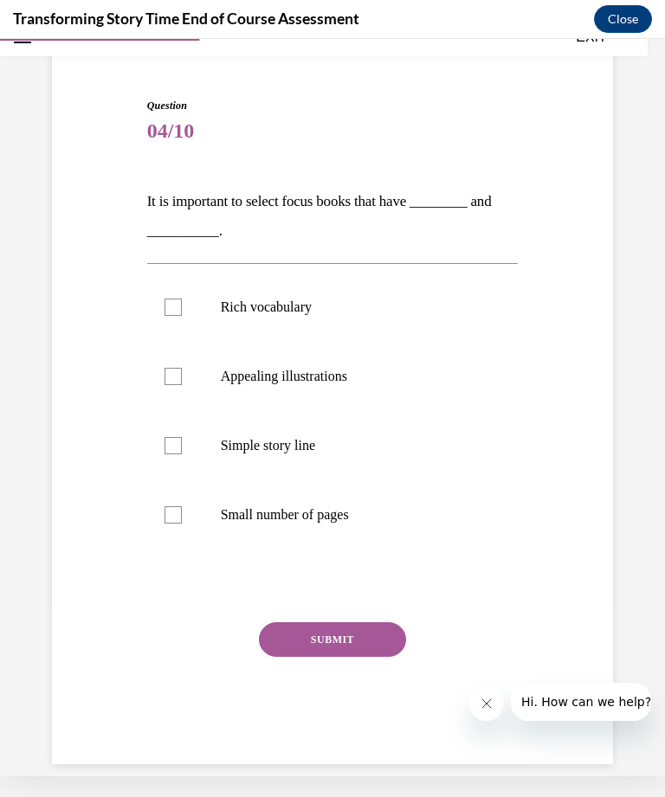
click at [305, 319] on label "Rich vocabulary" at bounding box center [332, 307] width 371 height 69
click at [182, 316] on input "Rich vocabulary" at bounding box center [172, 307] width 17 height 17
checkbox input "true"
click at [324, 392] on label "Appealing illustrations" at bounding box center [332, 376] width 371 height 69
click at [182, 385] on input "Appealing illustrations" at bounding box center [172, 376] width 17 height 17
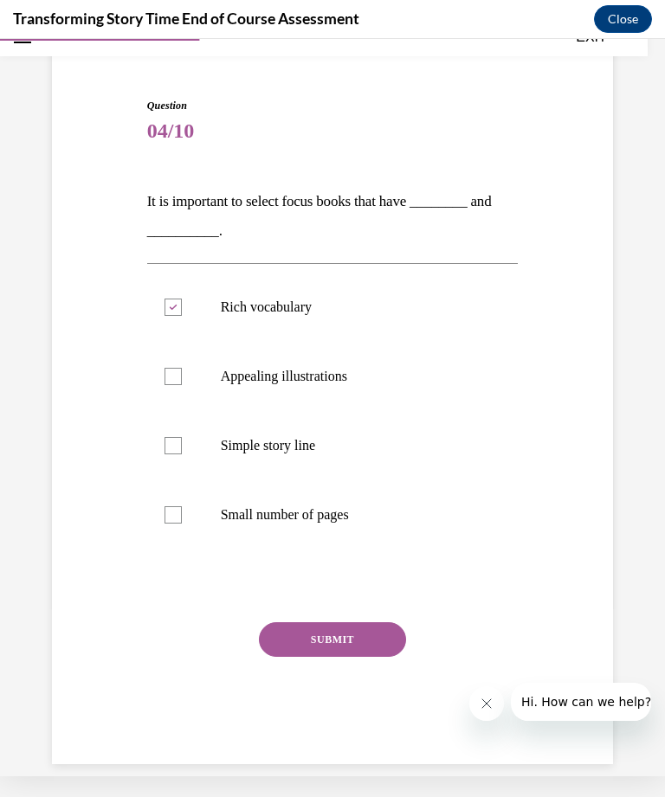
checkbox input "true"
click at [357, 627] on button "SUBMIT" at bounding box center [332, 639] width 147 height 35
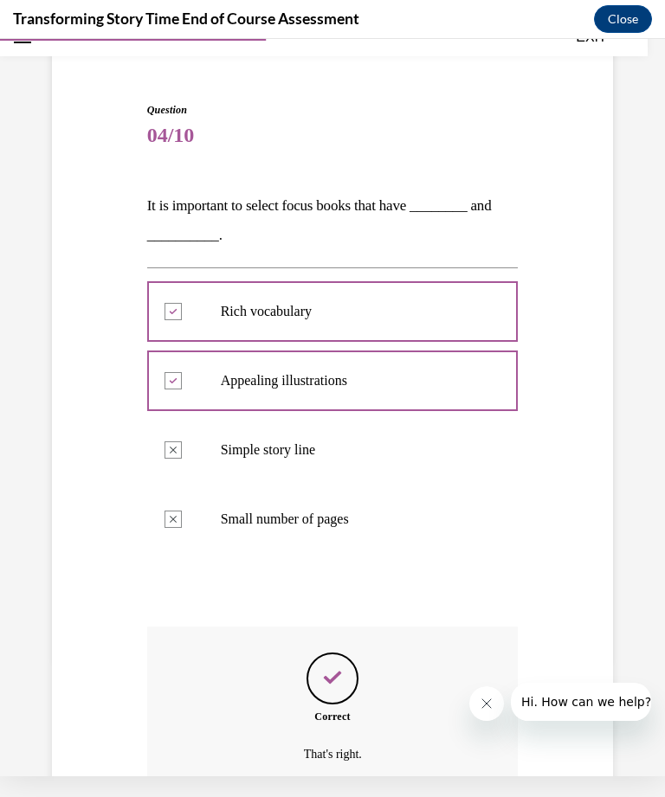
scroll to position [263, 0]
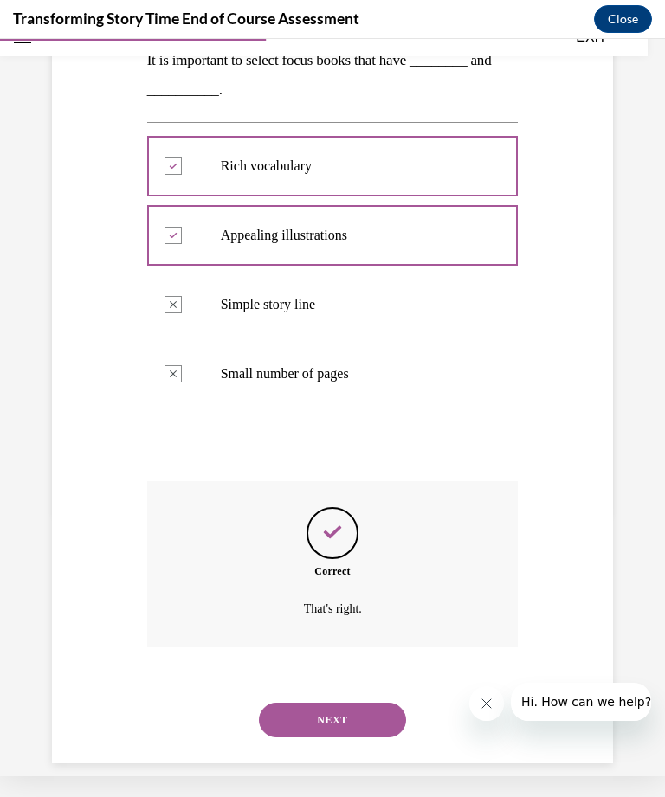
click at [365, 703] on button "NEXT" at bounding box center [332, 720] width 147 height 35
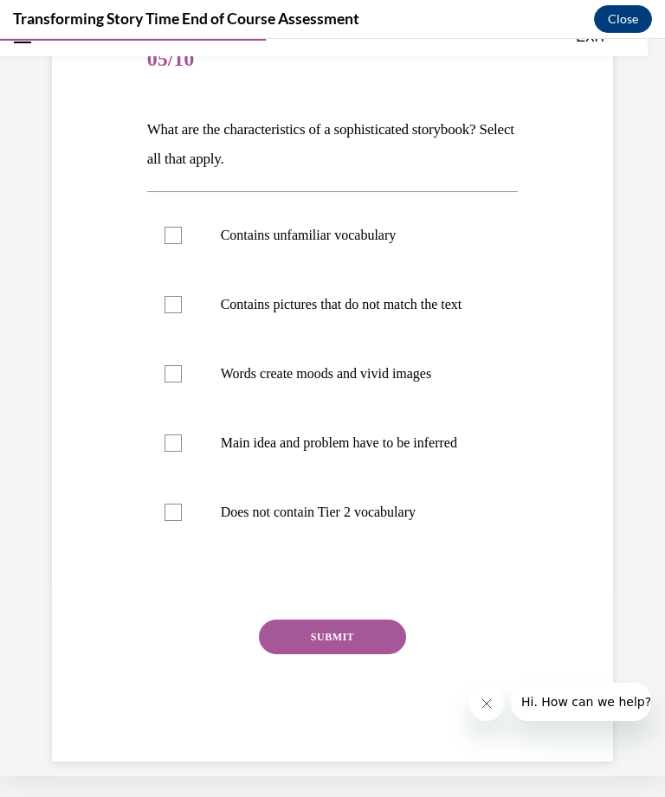
scroll to position [0, 0]
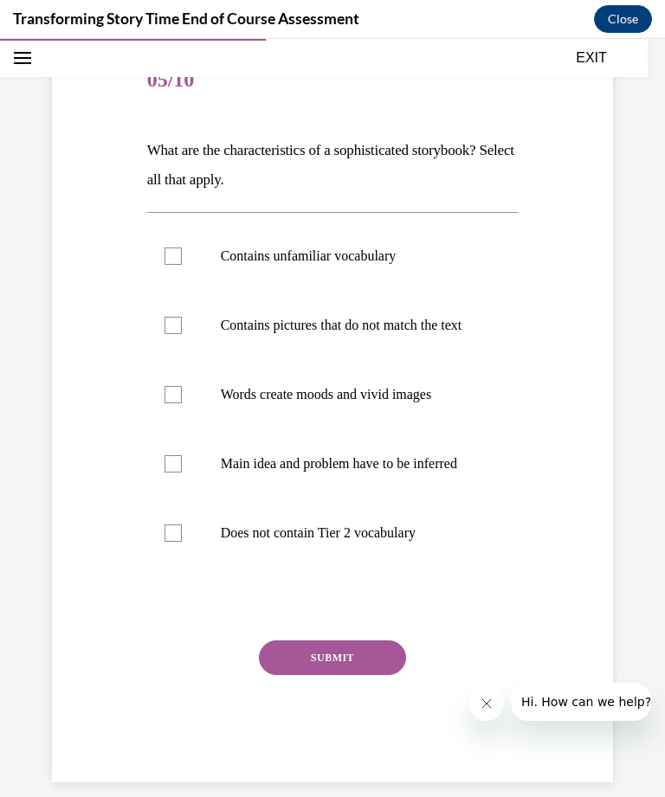
click at [376, 260] on p "Contains unfamiliar vocabulary" at bounding box center [348, 255] width 254 height 17
click at [182, 260] on input "Contains unfamiliar vocabulary" at bounding box center [172, 255] width 17 height 17
checkbox input "true"
click at [387, 334] on p "Contains pictures that do not match the text" at bounding box center [348, 325] width 254 height 17
click at [182, 334] on input "Contains pictures that do not match the text" at bounding box center [172, 325] width 17 height 17
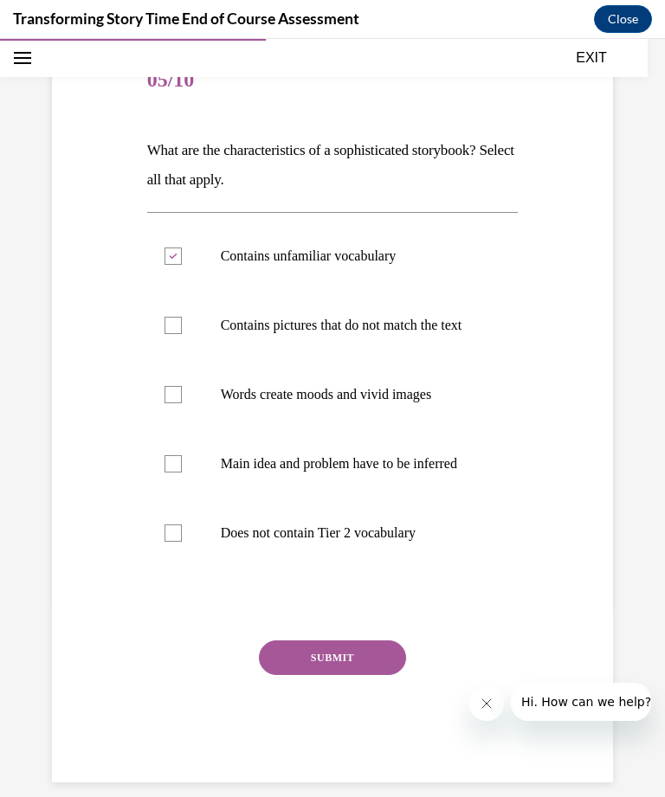
checkbox input "true"
click at [397, 403] on p "Words create moods and vivid images" at bounding box center [348, 394] width 254 height 17
click at [182, 403] on input "Words create moods and vivid images" at bounding box center [172, 394] width 17 height 17
checkbox input "true"
click at [391, 472] on p "Main idea and problem have to be inferred" at bounding box center [348, 463] width 254 height 17
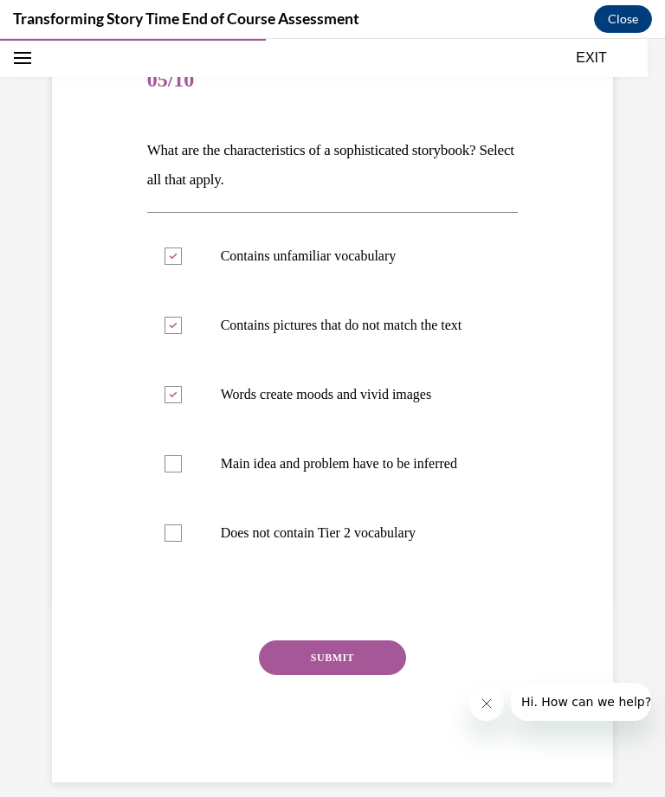
click at [182, 472] on input "Main idea and problem have to be inferred" at bounding box center [172, 463] width 17 height 17
checkbox input "true"
click at [367, 675] on button "SUBMIT" at bounding box center [332, 657] width 147 height 35
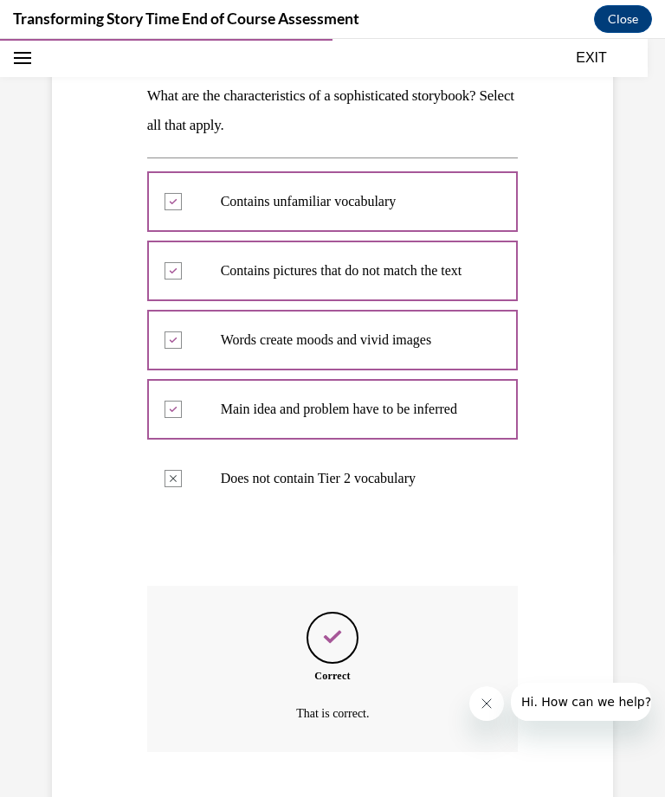
scroll to position [367, 0]
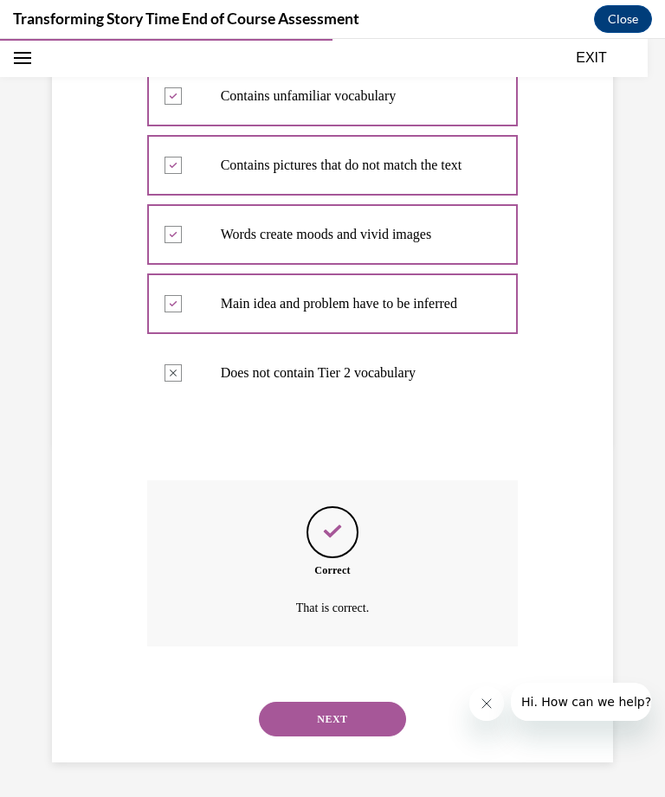
click at [364, 714] on button "NEXT" at bounding box center [332, 719] width 147 height 35
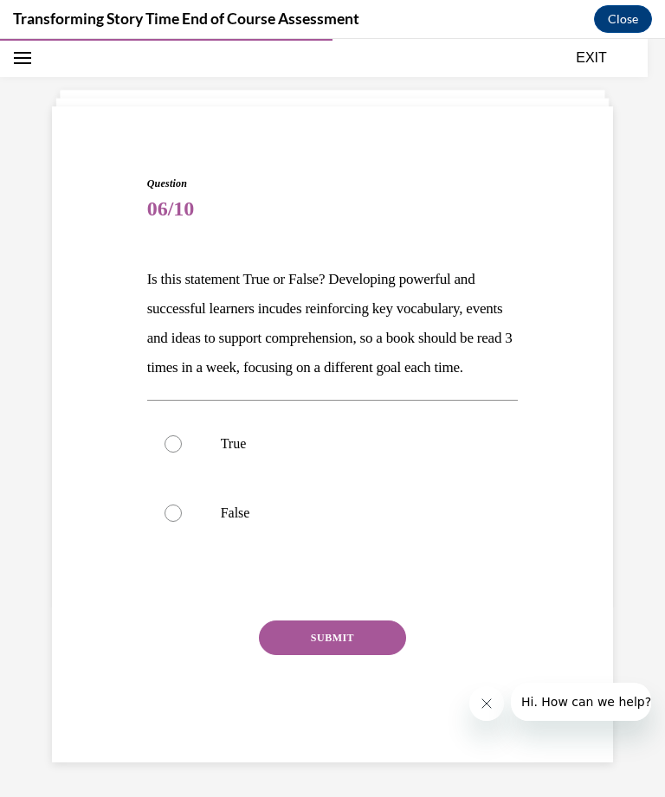
scroll to position [74, 0]
click at [382, 449] on label "True" at bounding box center [332, 443] width 371 height 69
click at [182, 449] on input "True" at bounding box center [172, 443] width 17 height 17
radio input "true"
click at [371, 652] on button "SUBMIT" at bounding box center [332, 637] width 147 height 35
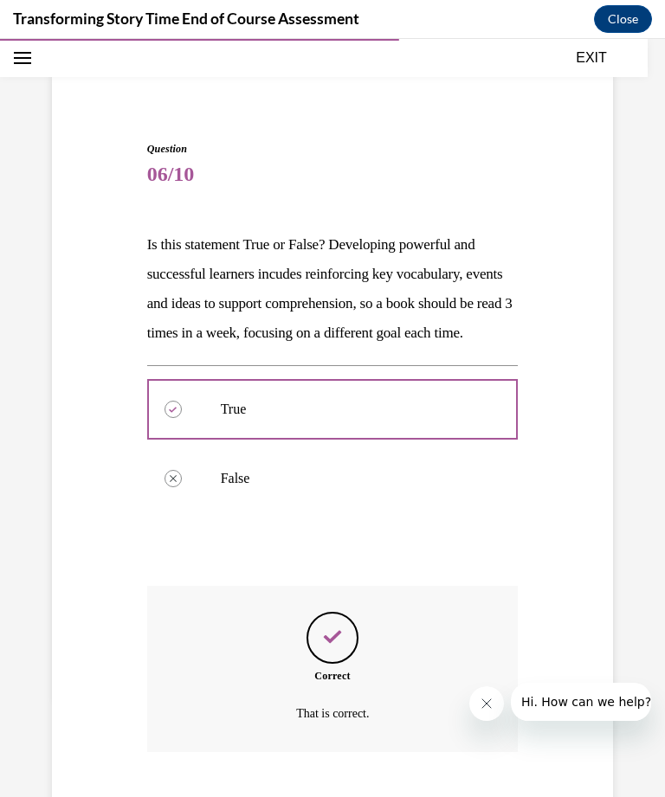
scroll to position [213, 0]
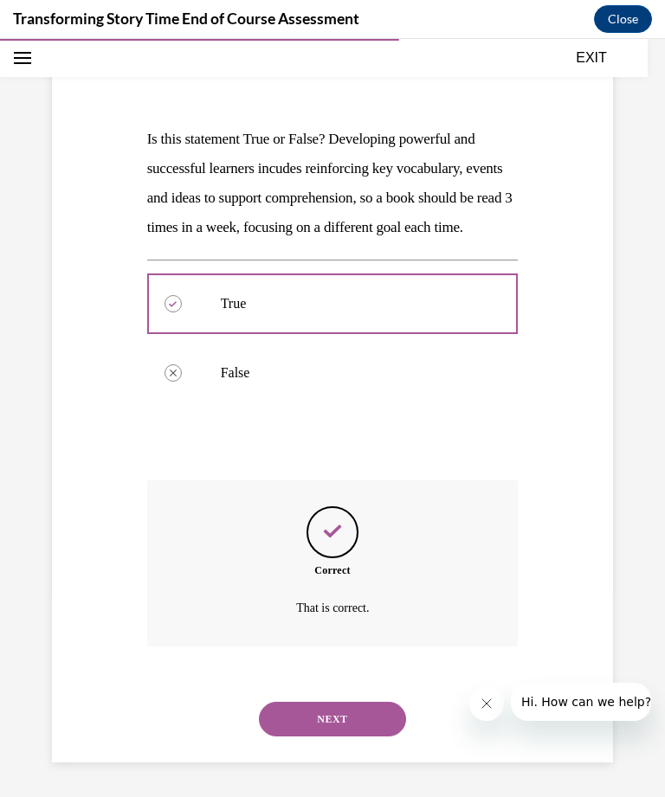
click at [360, 715] on button "NEXT" at bounding box center [332, 719] width 147 height 35
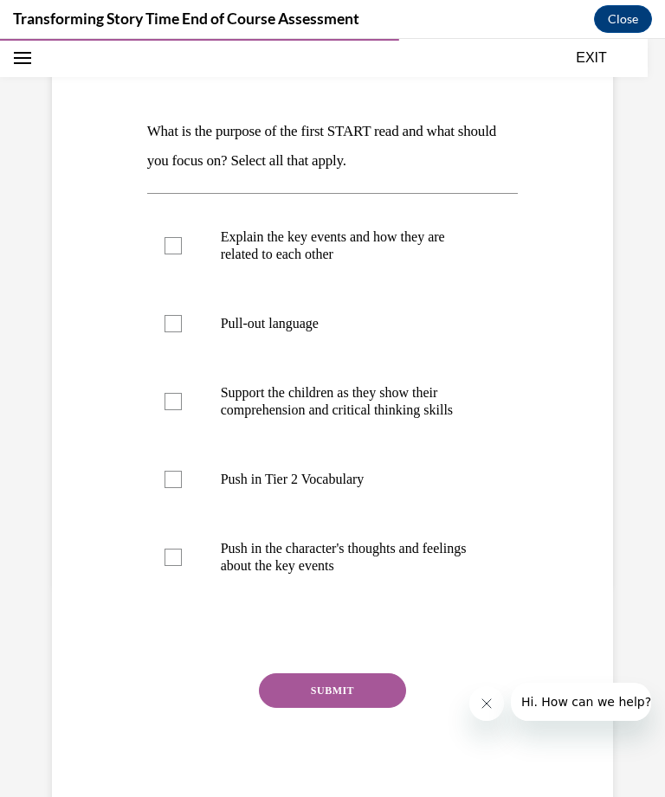
click at [388, 267] on label "Explain the key events and how they are related to each other" at bounding box center [332, 245] width 371 height 87
click at [182, 254] on input "Explain the key events and how they are related to each other" at bounding box center [172, 245] width 17 height 17
checkbox input "true"
click at [373, 499] on label "Push in Tier 2 Vocabulary" at bounding box center [332, 479] width 371 height 69
click at [182, 488] on input "Push in Tier 2 Vocabulary" at bounding box center [172, 479] width 17 height 17
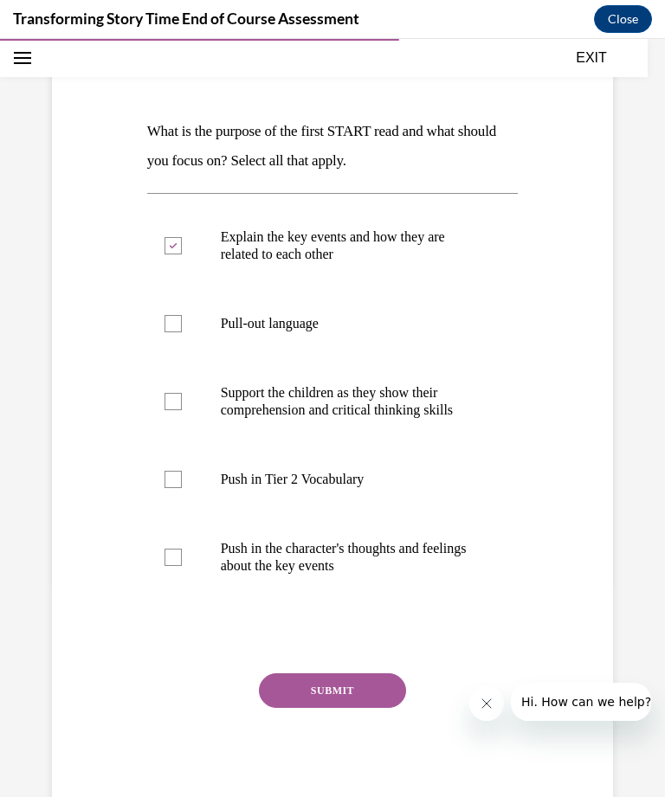
checkbox input "true"
click at [355, 706] on button "SUBMIT" at bounding box center [332, 690] width 147 height 35
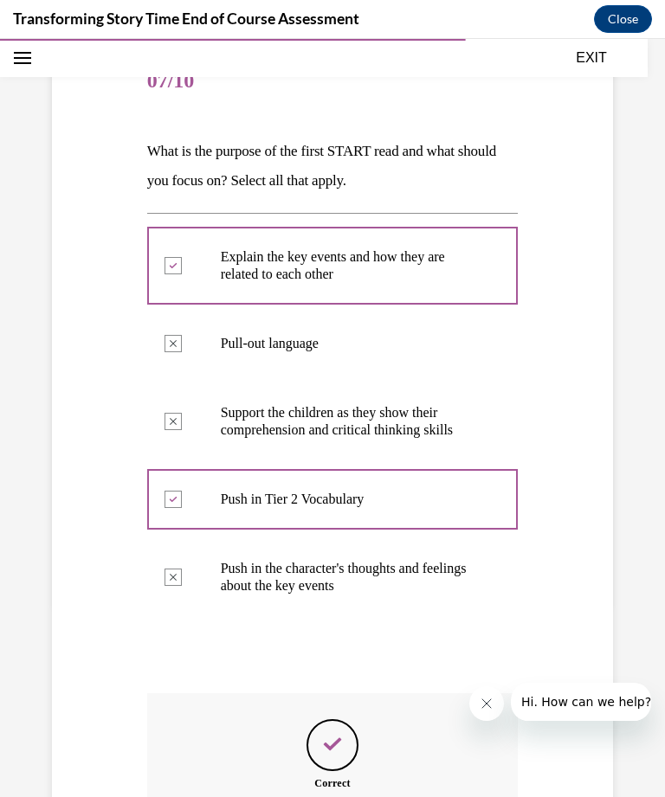
scroll to position [364, 0]
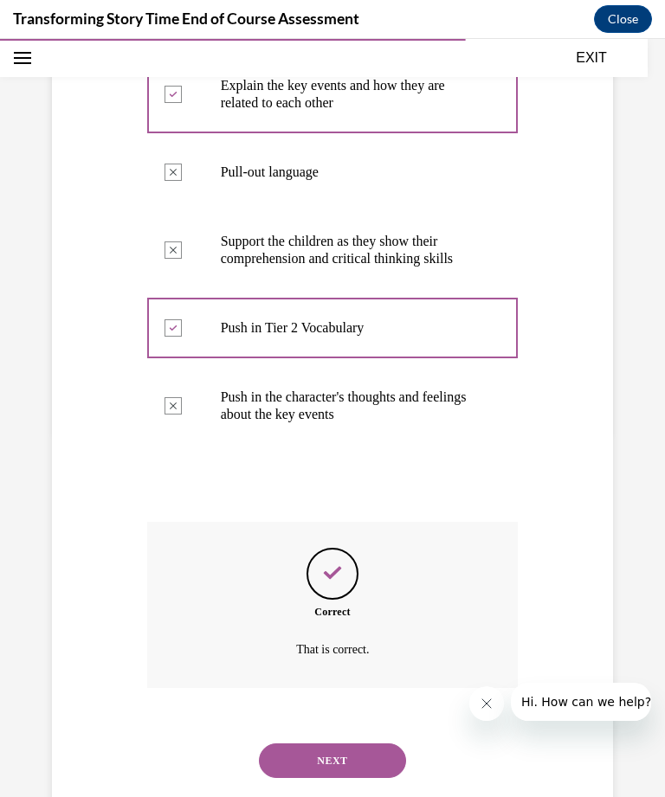
click at [364, 743] on button "NEXT" at bounding box center [332, 760] width 147 height 35
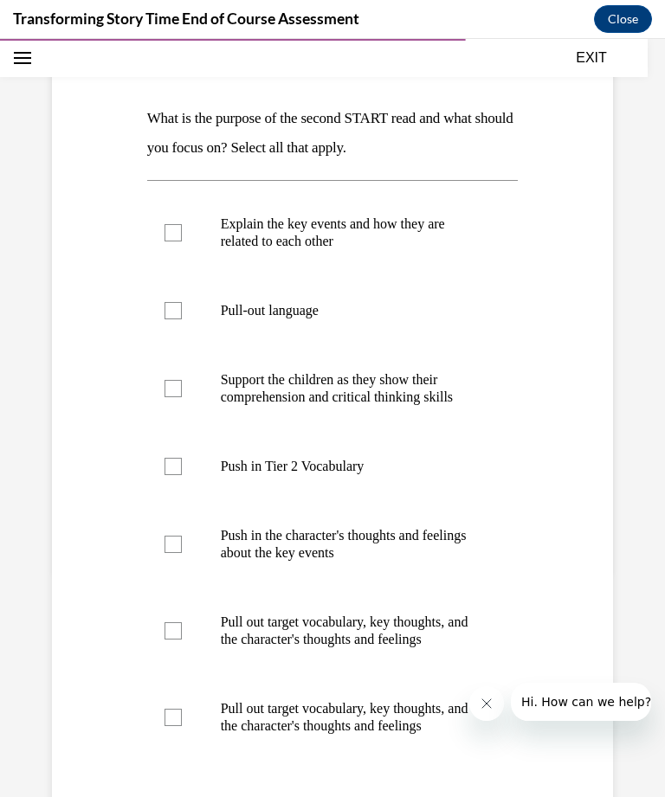
scroll to position [226, 0]
click at [411, 228] on p "Explain the key events and how they are related to each other" at bounding box center [348, 232] width 254 height 35
click at [182, 228] on input "Explain the key events and how they are related to each other" at bounding box center [172, 232] width 17 height 17
checkbox input "true"
click at [311, 322] on label "Pull-out language" at bounding box center [332, 310] width 371 height 69
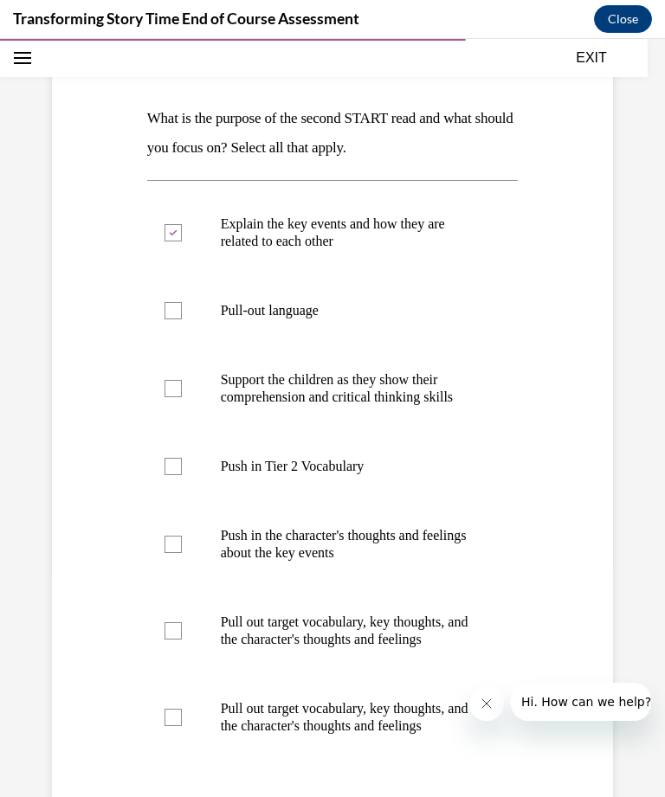
click at [182, 319] on input "Pull-out language" at bounding box center [172, 310] width 17 height 17
checkbox input "true"
click at [369, 465] on p "Push in Tier 2 Vocabulary" at bounding box center [348, 466] width 254 height 17
click at [182, 465] on input "Push in Tier 2 Vocabulary" at bounding box center [172, 466] width 17 height 17
checkbox input "true"
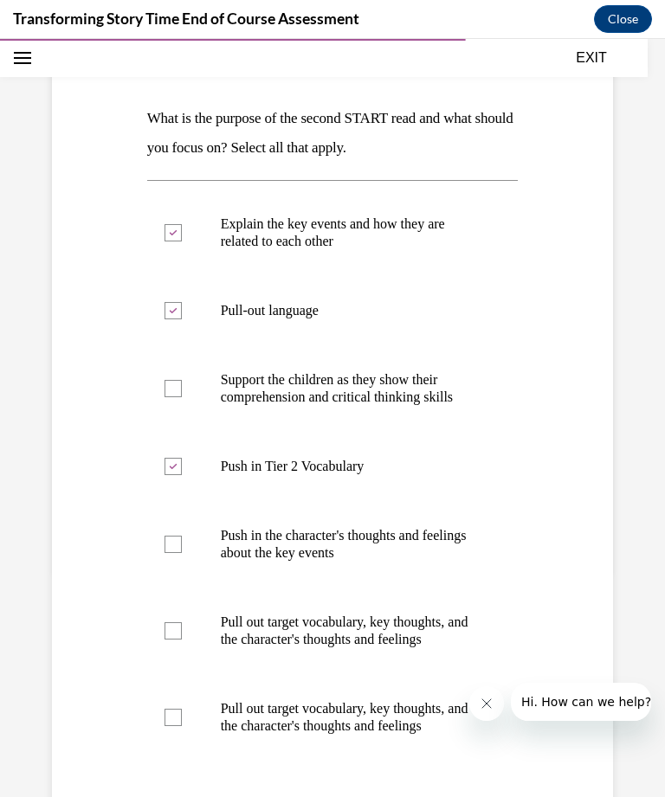
click at [389, 544] on p "Push in the character's thoughts and feelings about the key events" at bounding box center [348, 544] width 254 height 35
click at [182, 544] on input "Push in the character's thoughts and feelings about the key events" at bounding box center [172, 544] width 17 height 17
checkbox input "true"
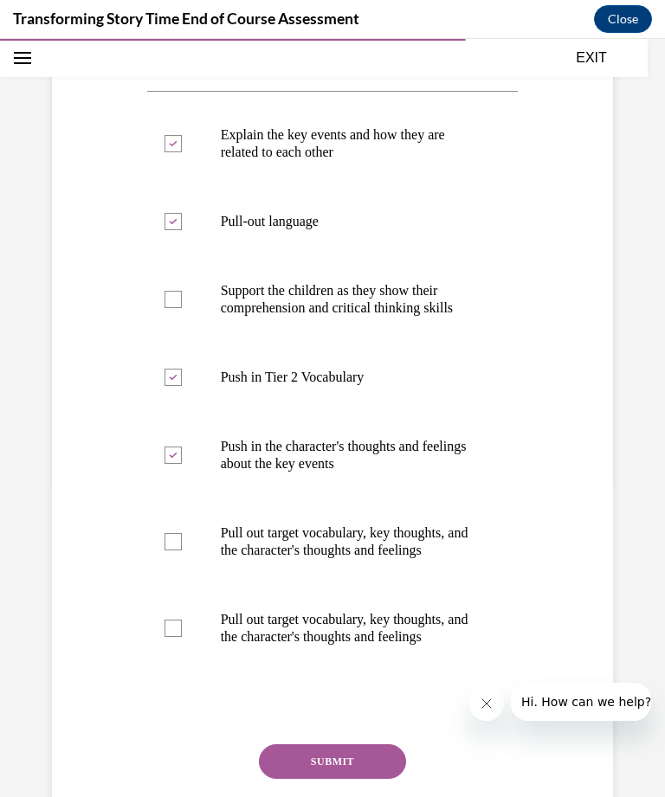
scroll to position [315, 0]
click at [410, 293] on p "Support the children as they show their comprehension and critical thinking ski…" at bounding box center [348, 299] width 254 height 35
click at [182, 293] on input "Support the children as they show their comprehension and critical thinking ski…" at bounding box center [172, 299] width 17 height 17
checkbox input "true"
click at [352, 751] on button "SUBMIT" at bounding box center [332, 761] width 147 height 35
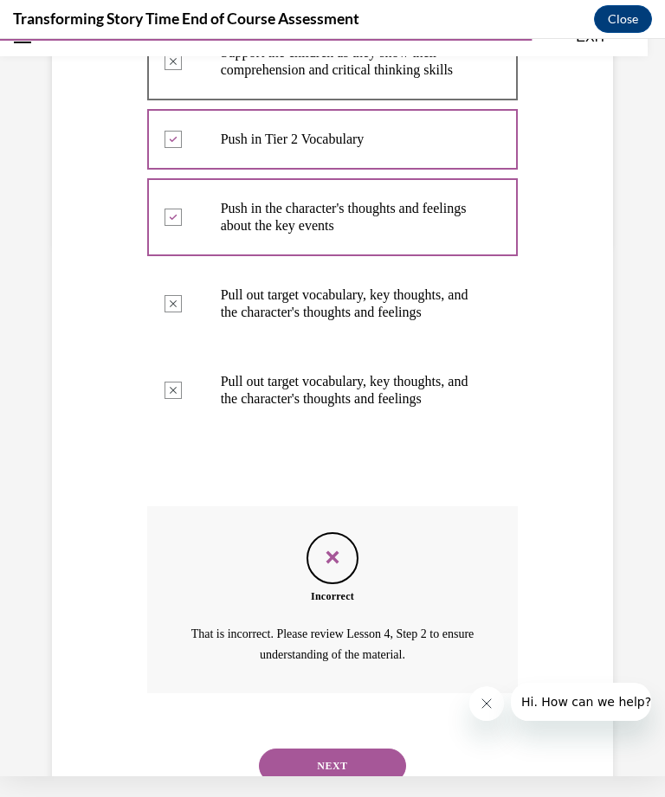
scroll to position [548, 0]
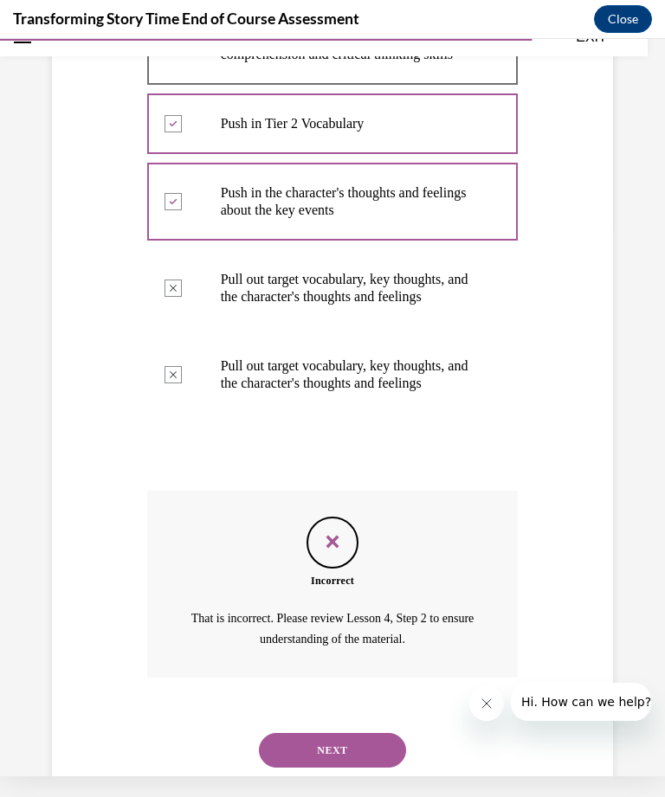
click at [357, 733] on button "NEXT" at bounding box center [332, 750] width 147 height 35
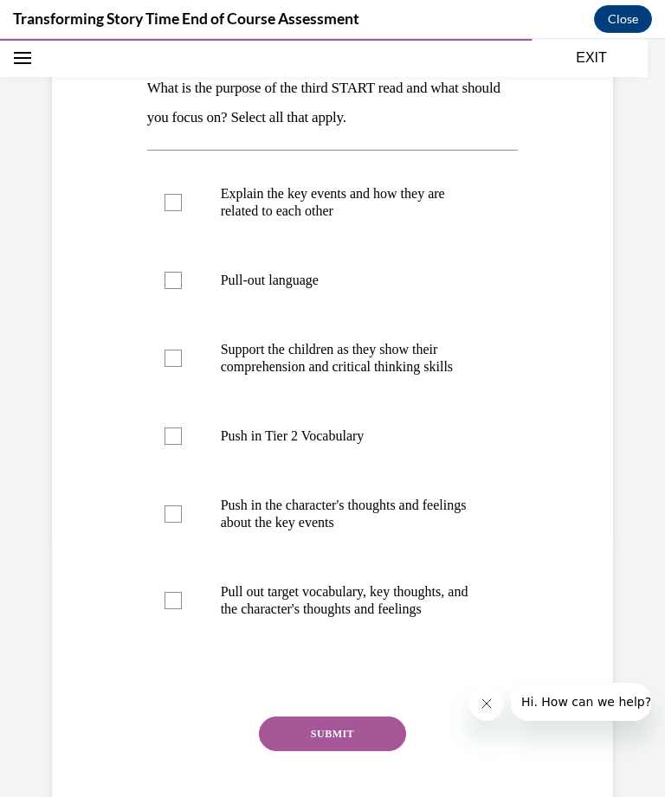
scroll to position [256, 0]
click at [399, 609] on p "Pull out target vocabulary, key thoughts, and the character's thoughts and feel…" at bounding box center [348, 600] width 254 height 35
click at [182, 609] on input "Pull out target vocabulary, key thoughts, and the character's thoughts and feel…" at bounding box center [172, 600] width 17 height 17
checkbox input "true"
click at [369, 273] on p "Pull-out language" at bounding box center [348, 280] width 254 height 17
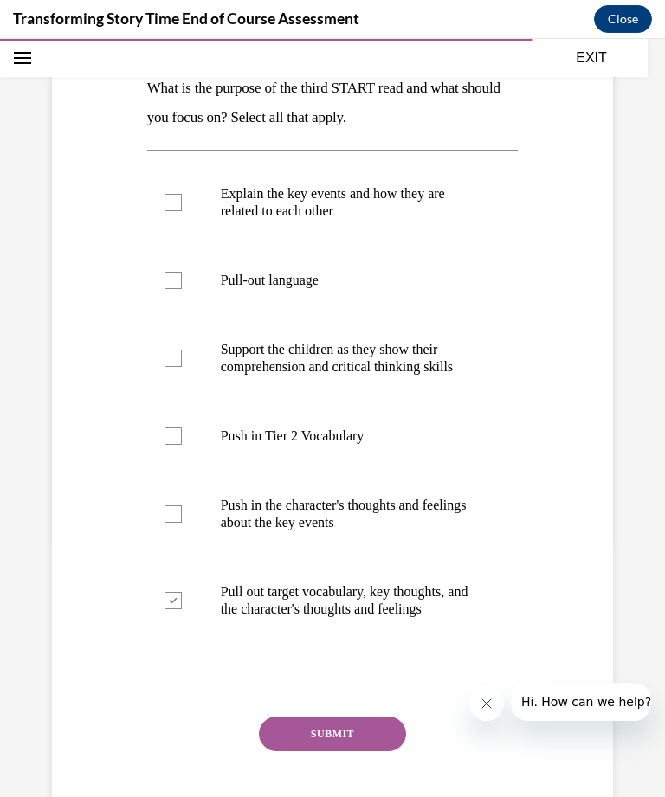
click at [182, 273] on input "Pull-out language" at bounding box center [172, 280] width 17 height 17
checkbox input "true"
click at [426, 360] on p "Support the children as they show their comprehension and critical thinking ski…" at bounding box center [348, 358] width 254 height 35
click at [182, 360] on input "Support the children as they show their comprehension and critical thinking ski…" at bounding box center [172, 358] width 17 height 17
checkbox input "true"
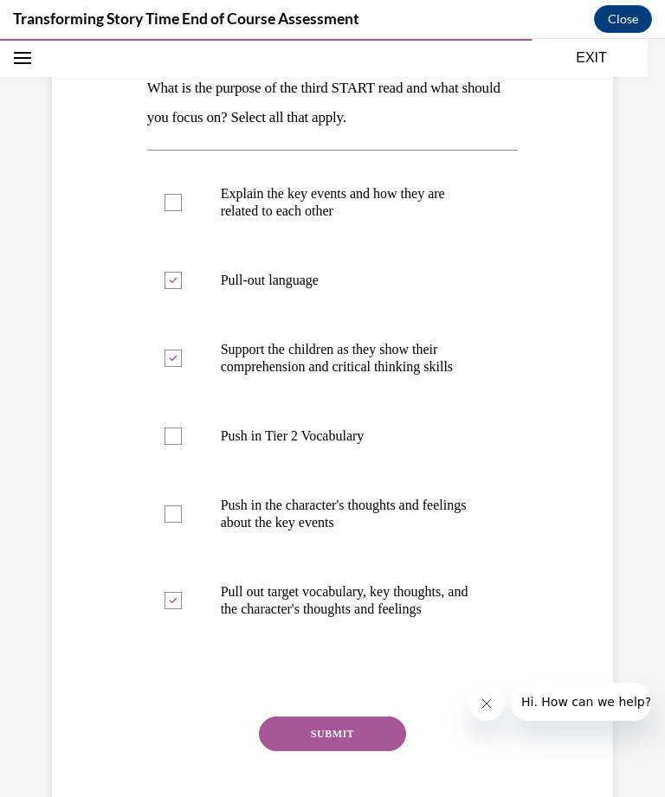
click at [364, 737] on button "SUBMIT" at bounding box center [332, 734] width 147 height 35
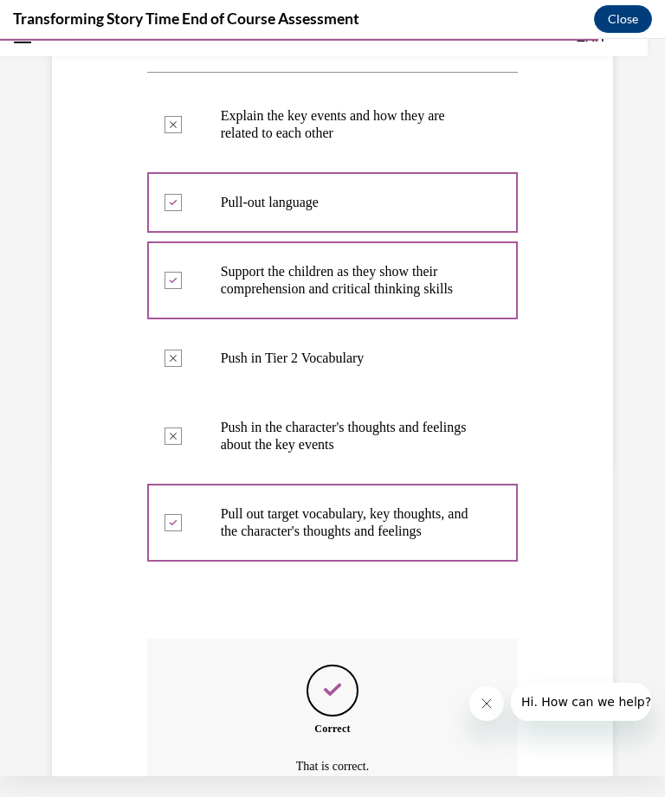
scroll to position [471, 0]
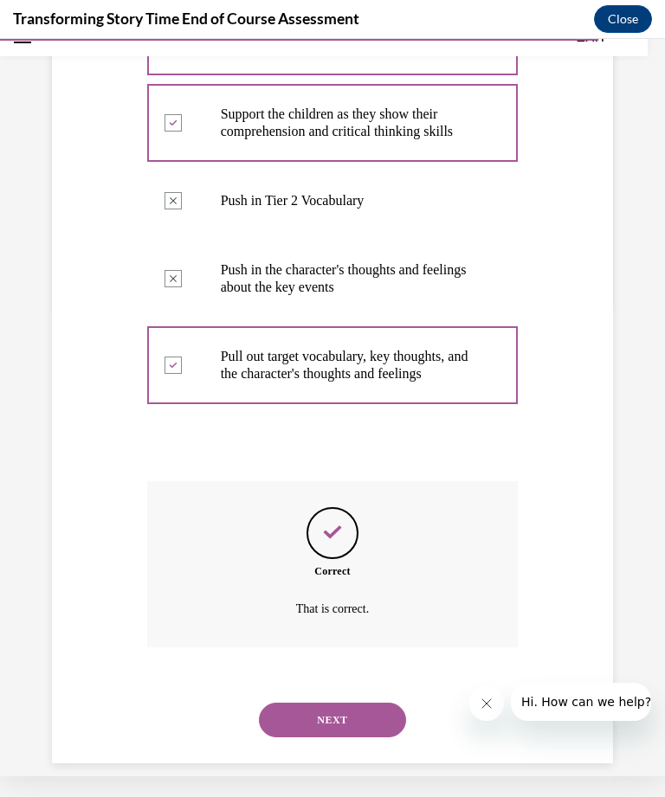
click at [367, 703] on button "NEXT" at bounding box center [332, 720] width 147 height 35
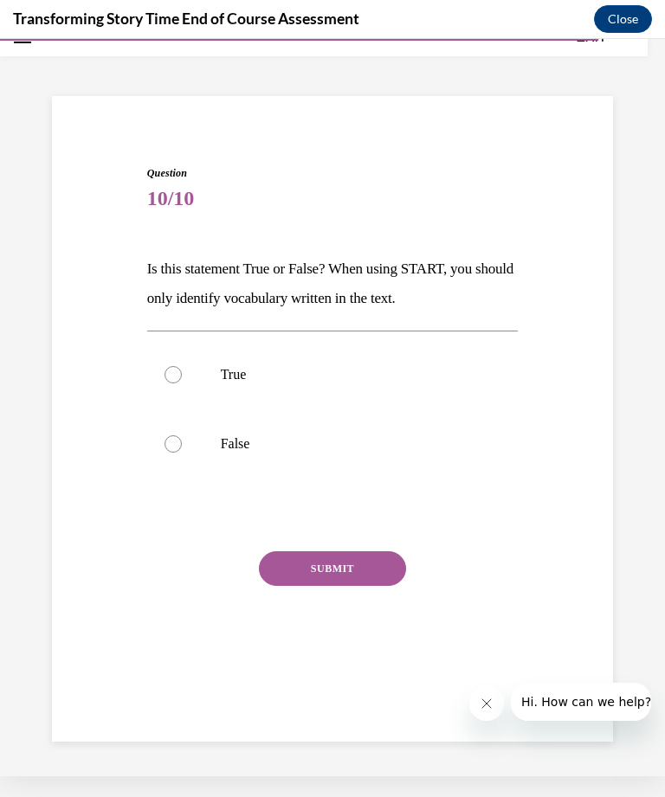
scroll to position [55, 0]
click at [297, 445] on p "False" at bounding box center [348, 443] width 254 height 17
click at [182, 445] on input "False" at bounding box center [172, 443] width 17 height 17
radio input "true"
click at [378, 569] on button "SUBMIT" at bounding box center [332, 568] width 147 height 35
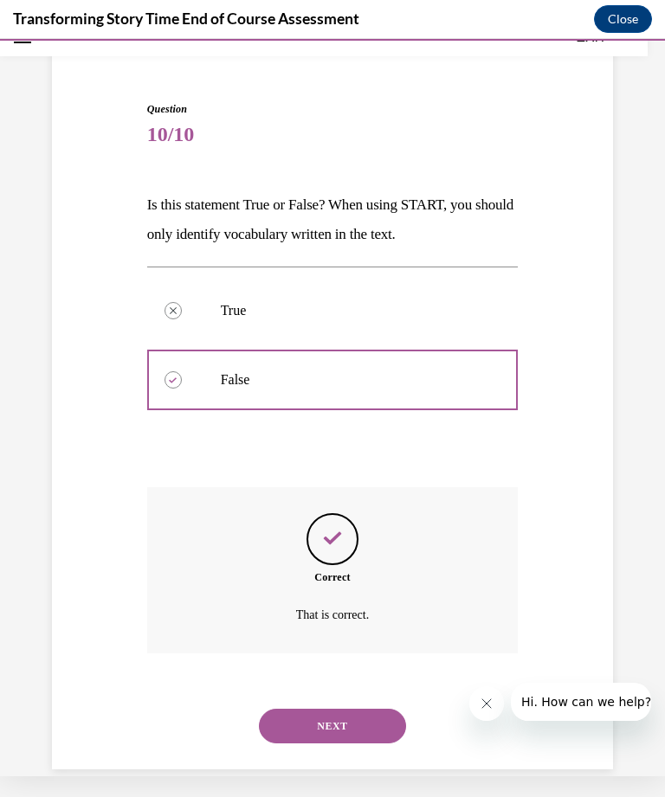
scroll to position [125, 0]
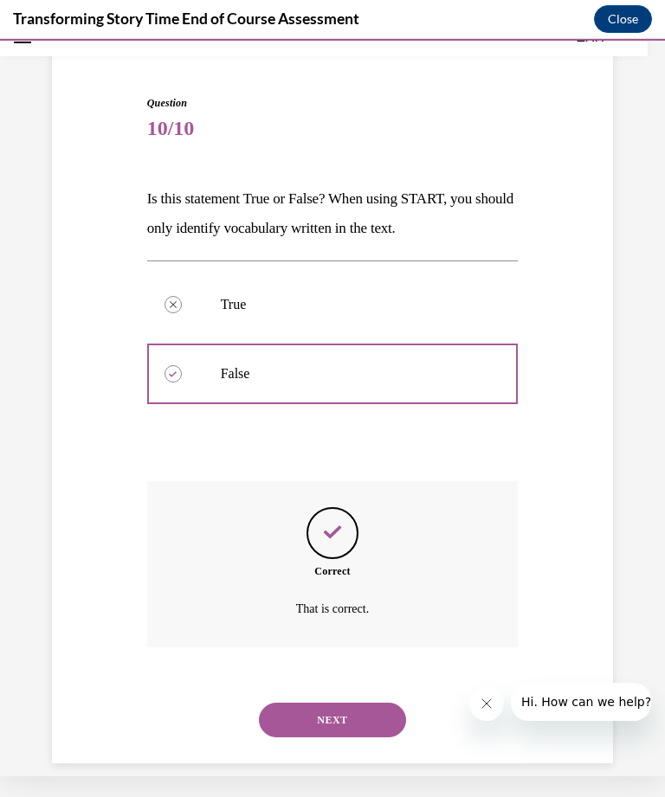
click at [377, 703] on button "NEXT" at bounding box center [332, 720] width 147 height 35
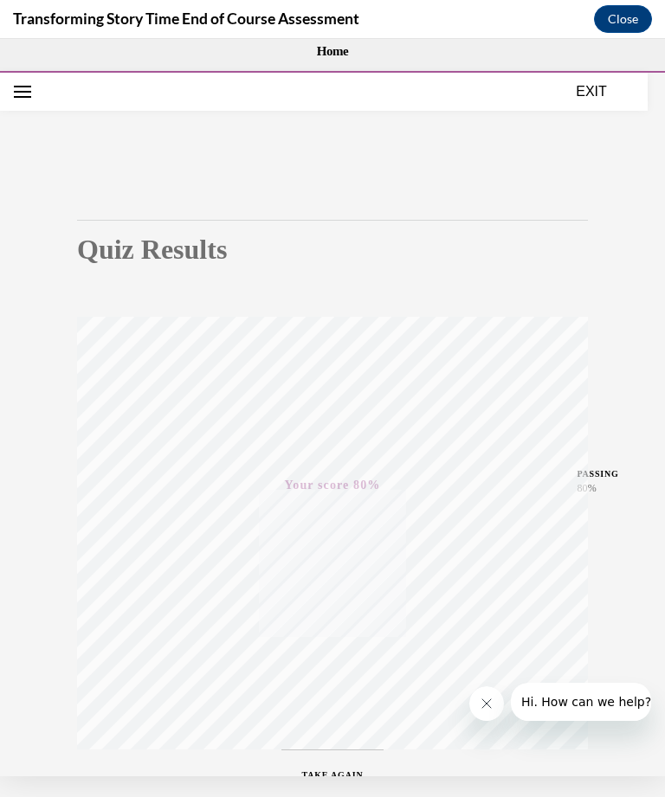
scroll to position [0, 0]
click at [584, 89] on button "EXIT" at bounding box center [591, 90] width 104 height 21
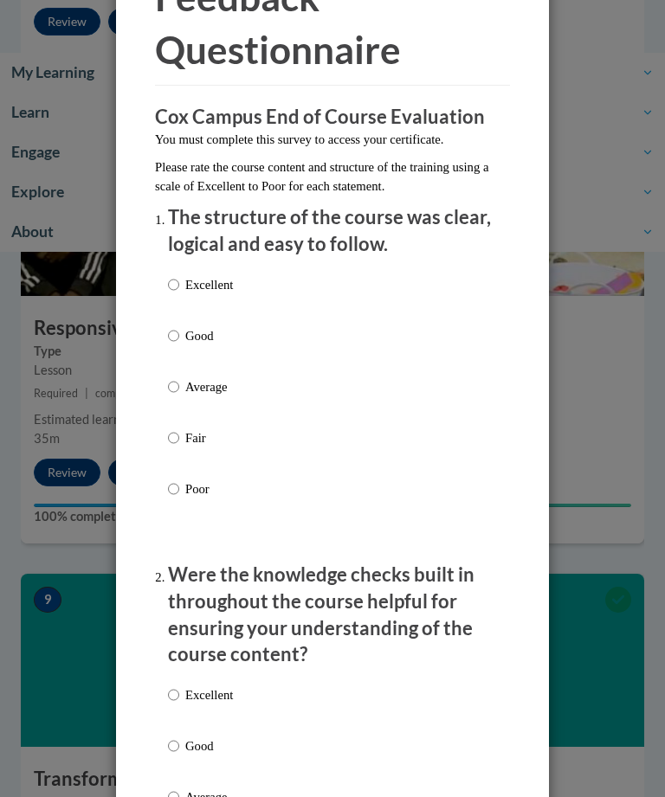
scroll to position [170, 0]
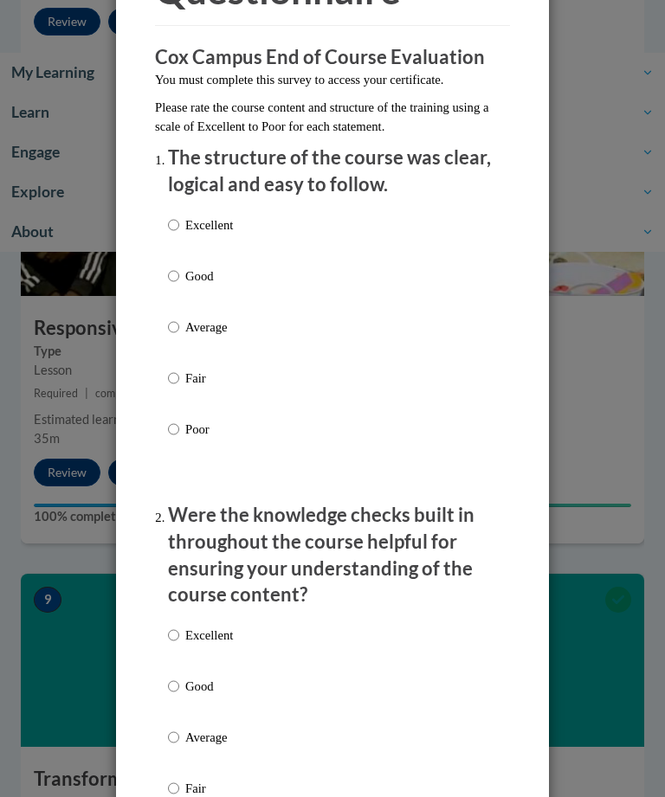
click at [215, 271] on p "Good" at bounding box center [209, 276] width 48 height 19
click at [179, 271] on input "Good" at bounding box center [173, 276] width 11 height 19
radio input "true"
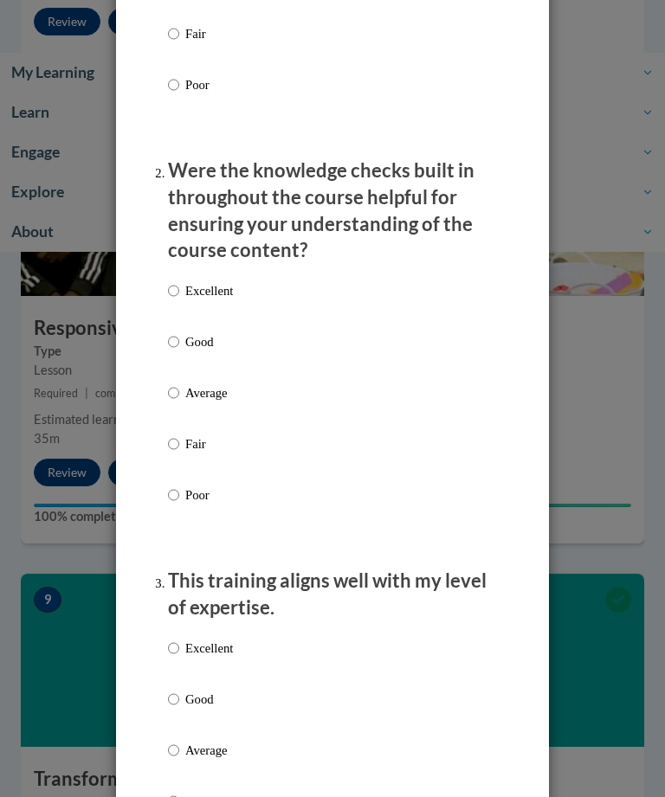
scroll to position [516, 0]
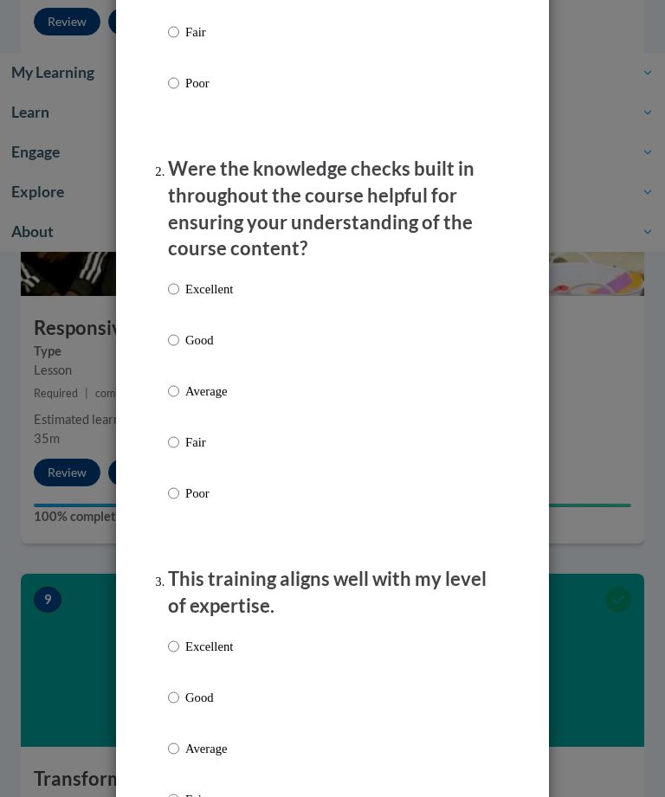
click at [279, 329] on div "Excellent Good Average Fair Poor" at bounding box center [332, 412] width 329 height 282
click at [186, 331] on p "Good" at bounding box center [209, 340] width 48 height 19
click at [179, 331] on input "Good" at bounding box center [173, 340] width 11 height 19
radio input "true"
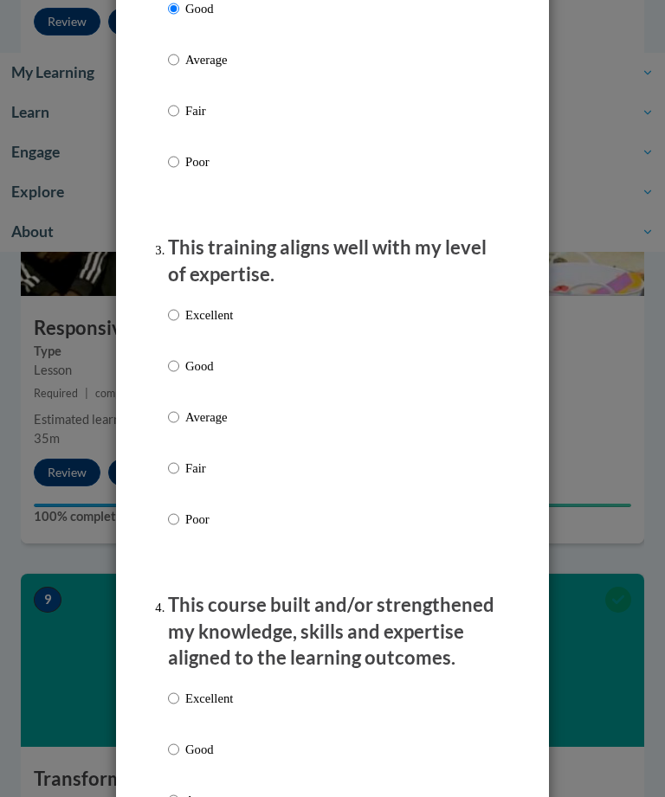
scroll to position [848, 0]
click at [179, 363] on input "Good" at bounding box center [173, 365] width 11 height 19
radio input "true"
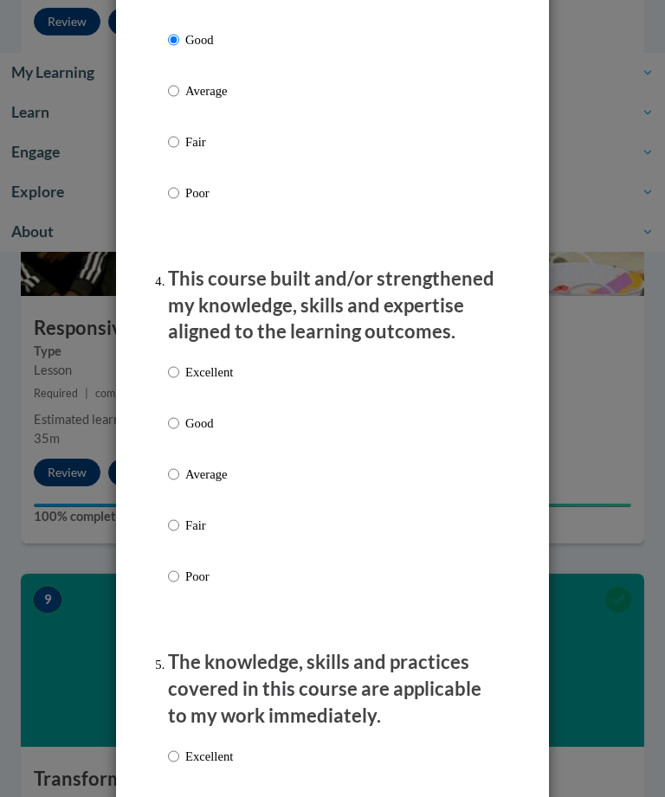
scroll to position [1181, 0]
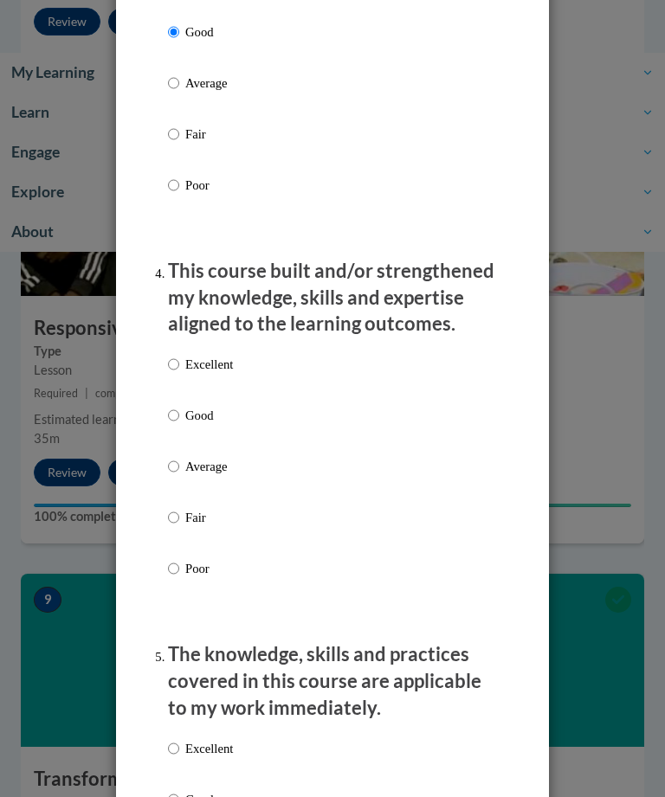
click at [190, 413] on p "Good" at bounding box center [209, 415] width 48 height 19
click at [179, 413] on input "Good" at bounding box center [173, 415] width 11 height 19
radio input "true"
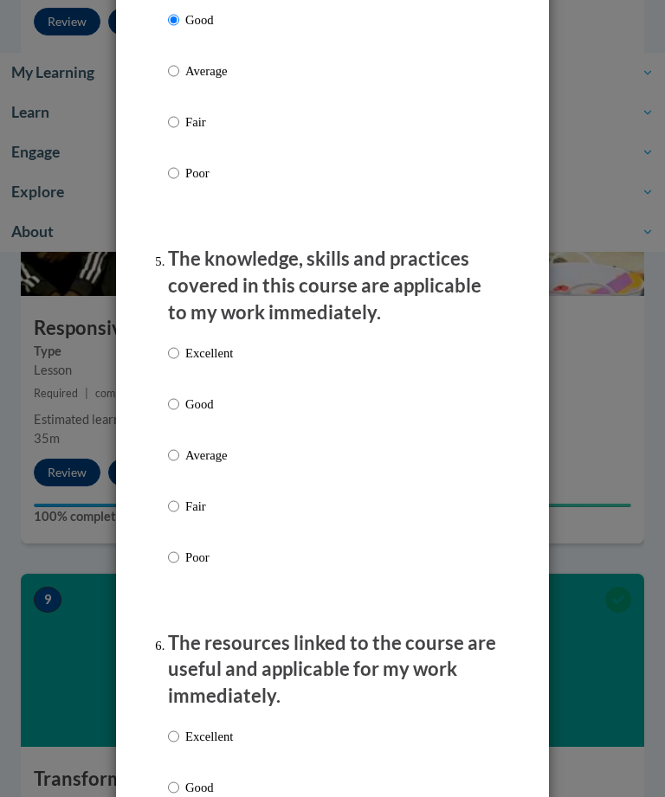
scroll to position [1599, 0]
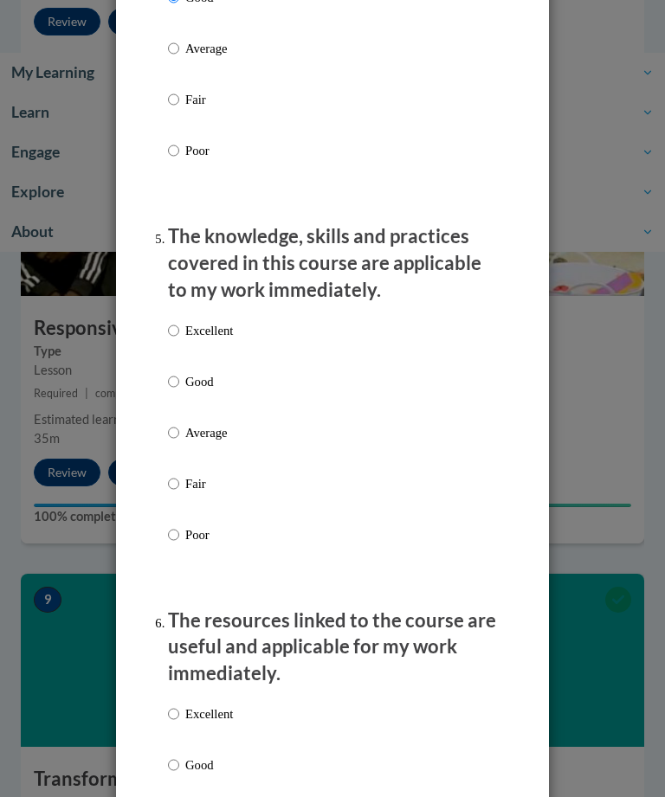
click at [177, 427] on input "Average" at bounding box center [173, 432] width 11 height 19
radio input "true"
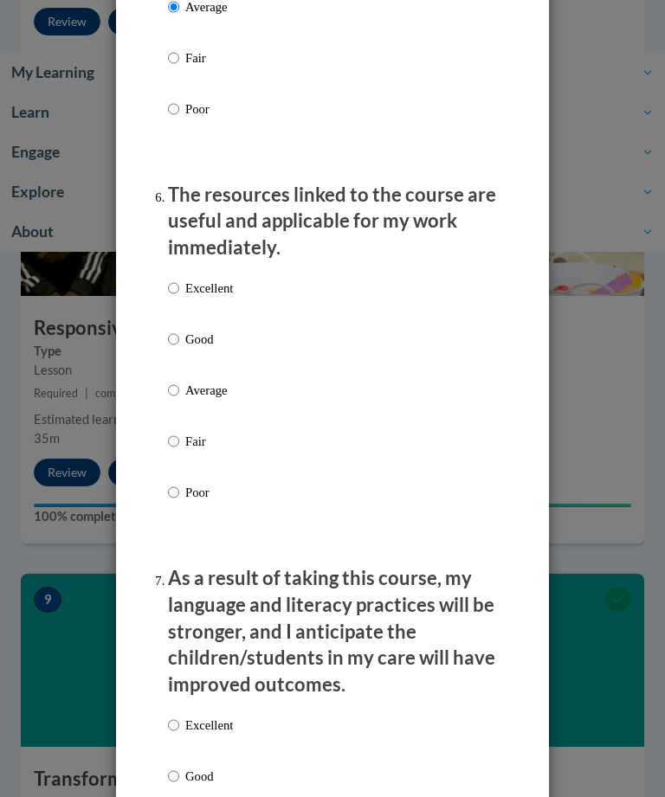
scroll to position [2040, 0]
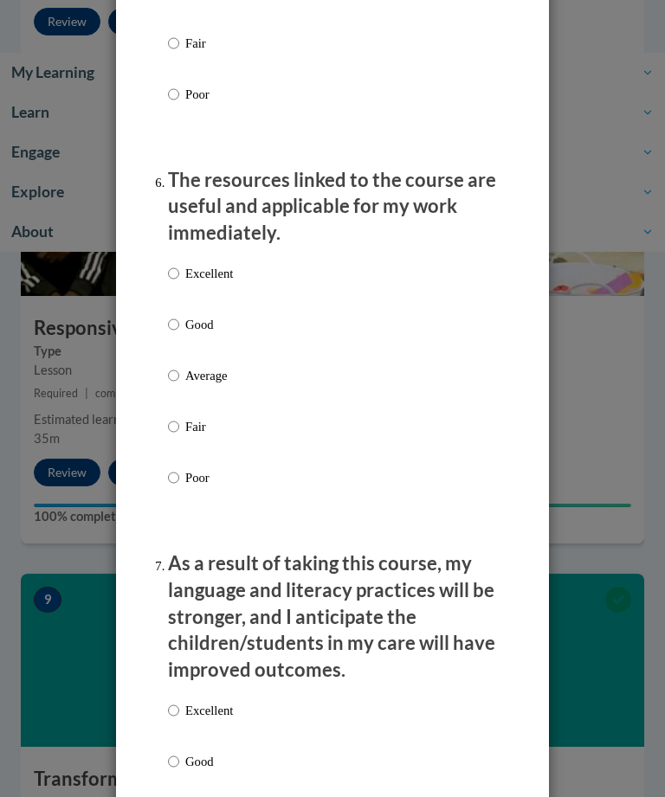
click at [185, 264] on p "Excellent" at bounding box center [209, 273] width 48 height 19
click at [179, 264] on input "Excellent" at bounding box center [173, 273] width 11 height 19
radio input "true"
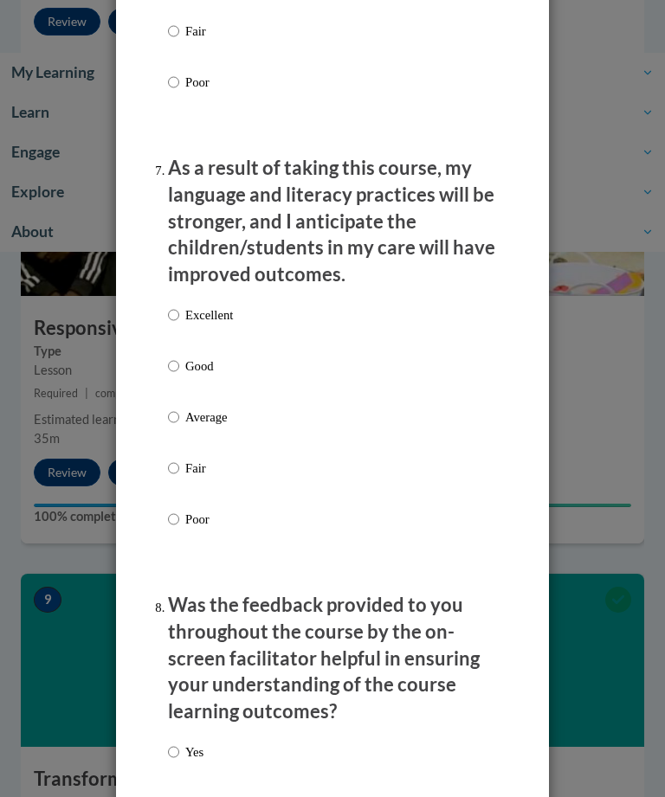
scroll to position [2441, 0]
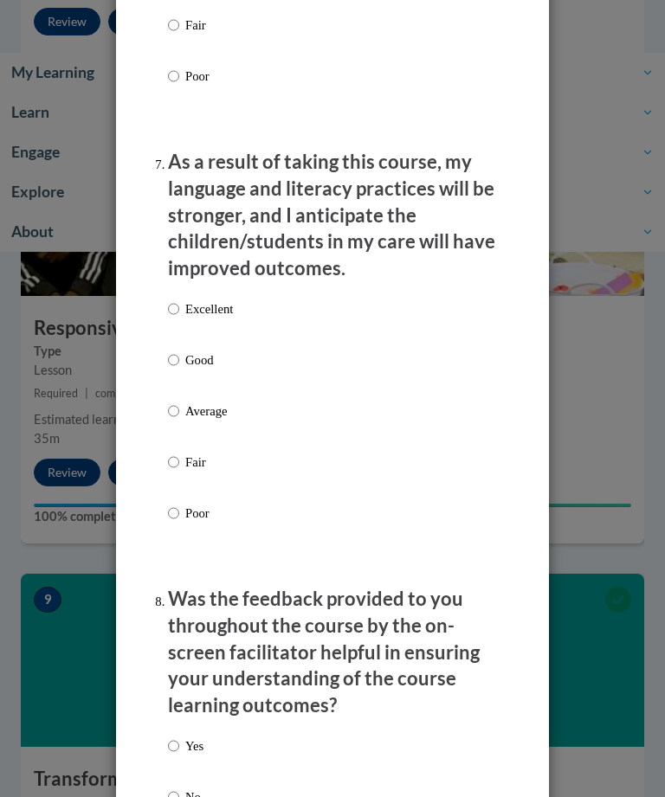
click at [175, 350] on input "Good" at bounding box center [173, 359] width 11 height 19
radio input "true"
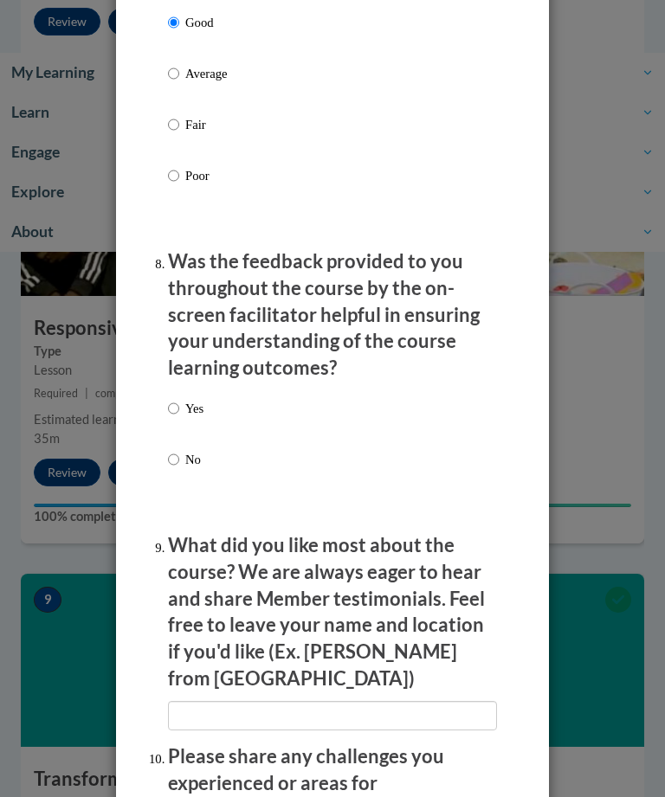
scroll to position [2785, 0]
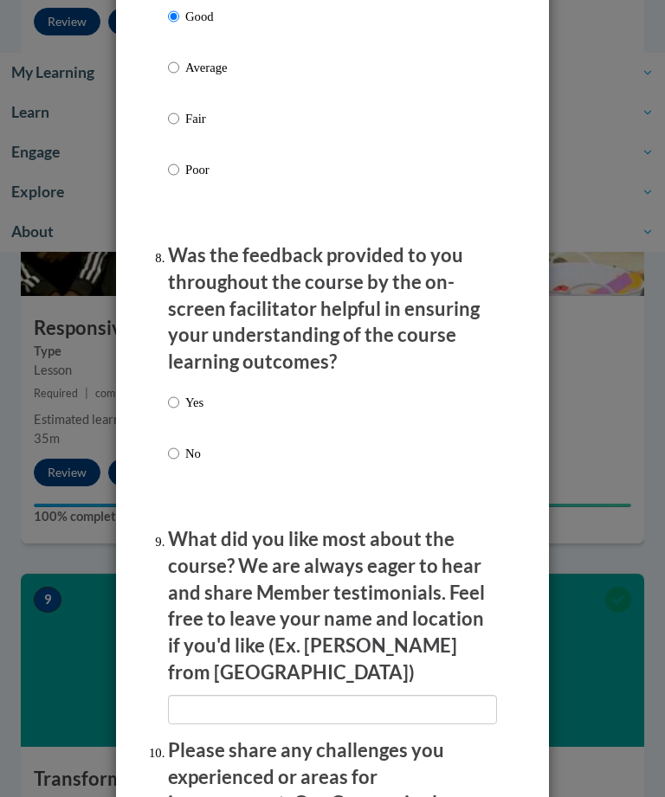
click at [179, 393] on input "Yes" at bounding box center [173, 402] width 11 height 19
radio input "true"
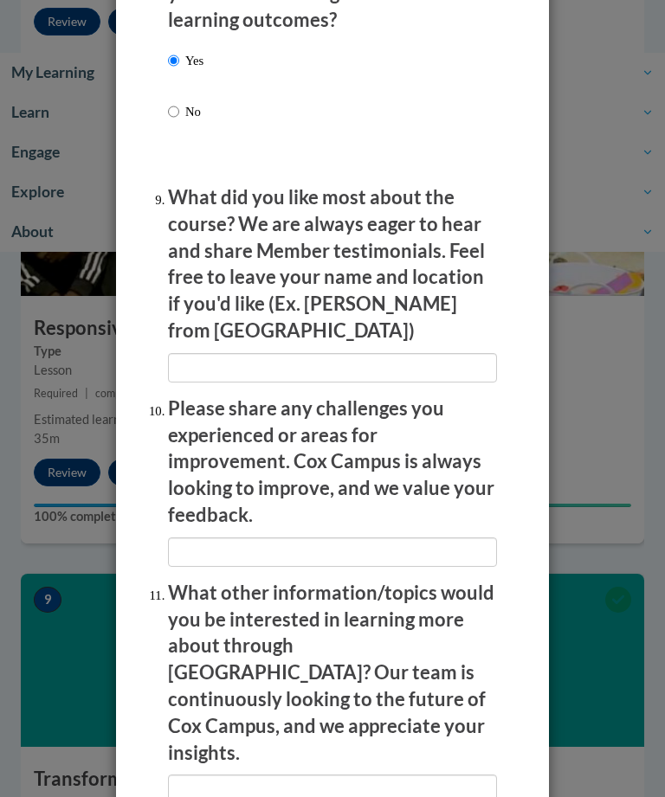
scroll to position [3127, 0]
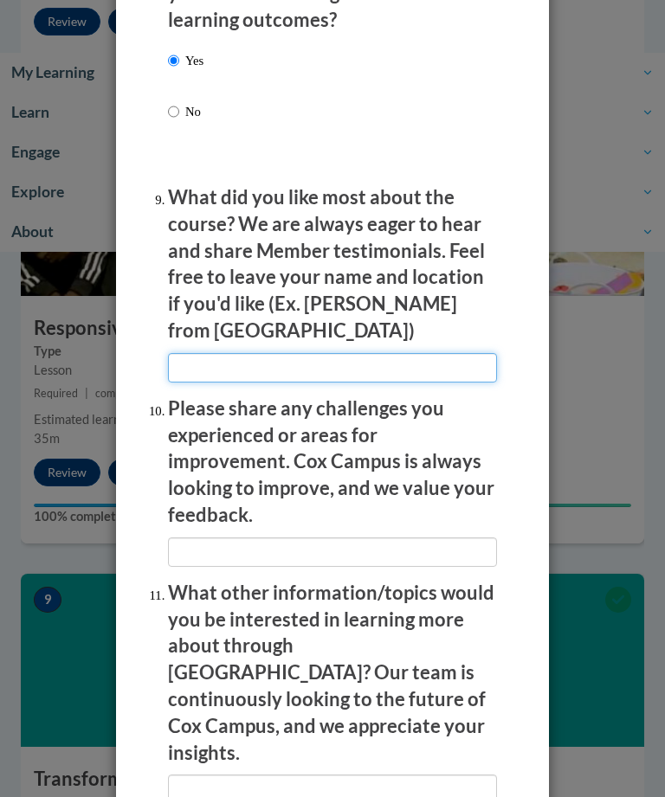
click at [383, 353] on input "textbox" at bounding box center [332, 367] width 329 height 29
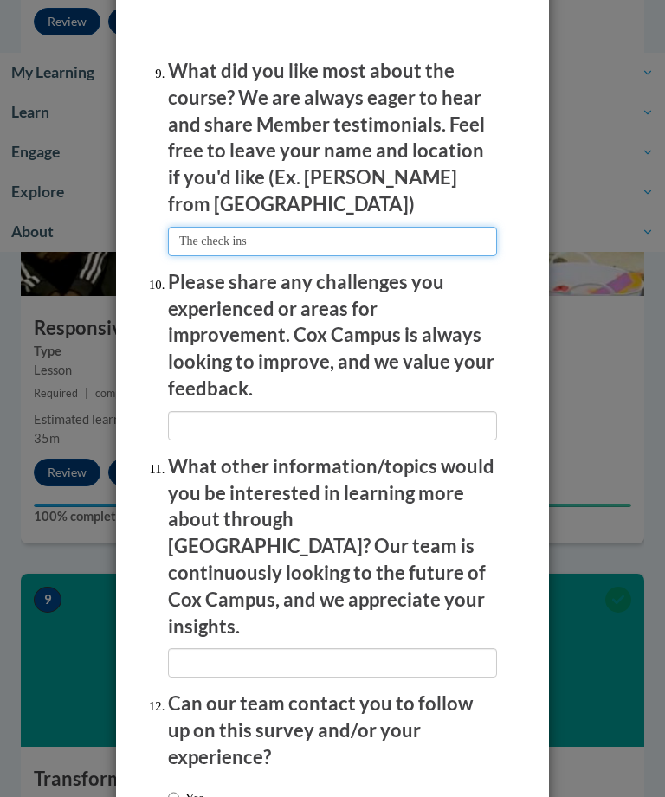
scroll to position [3252, 0]
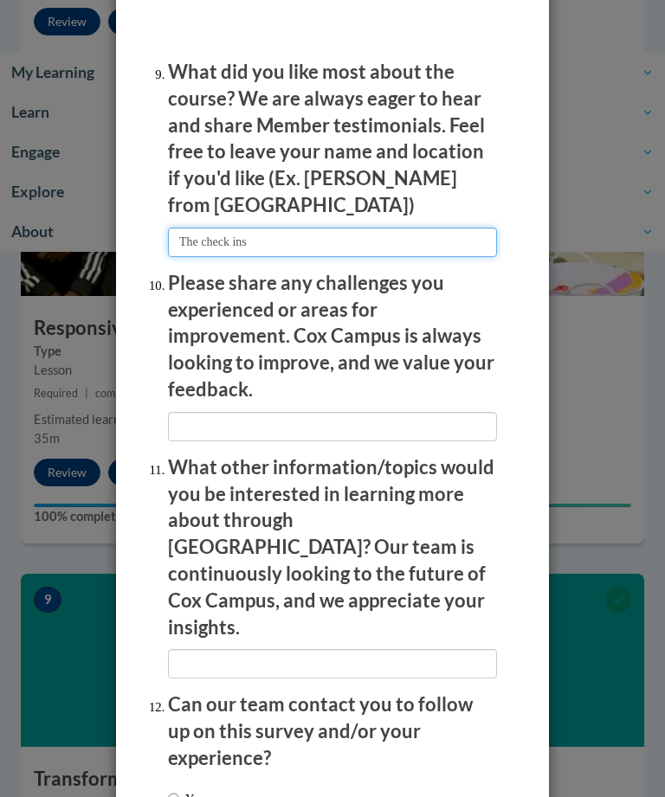
type input "The check ins"
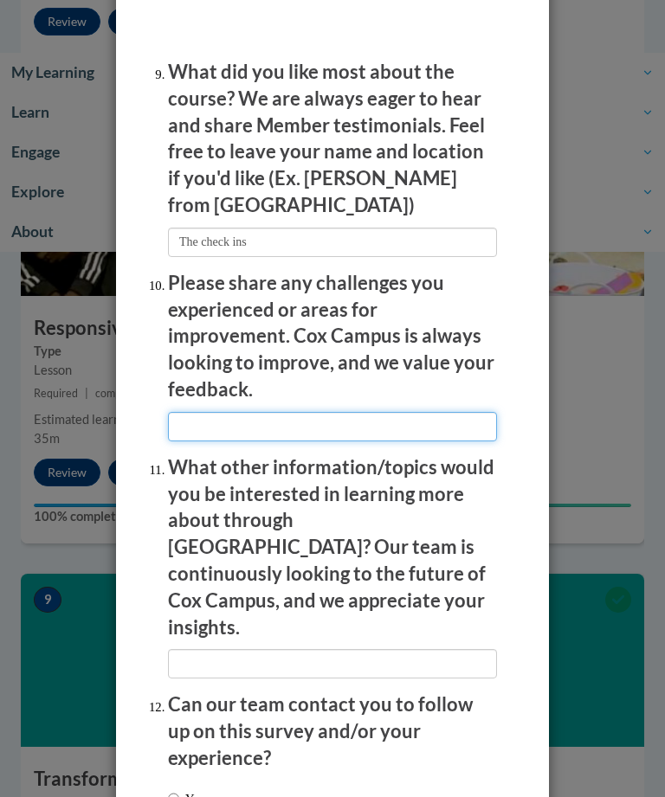
click at [377, 412] on input "textbox" at bounding box center [332, 426] width 329 height 29
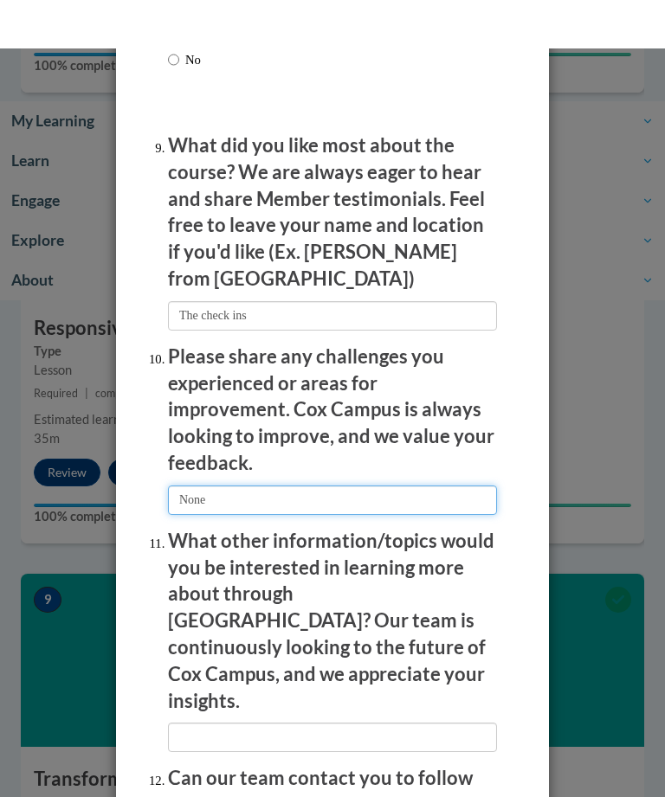
scroll to position [3681, 0]
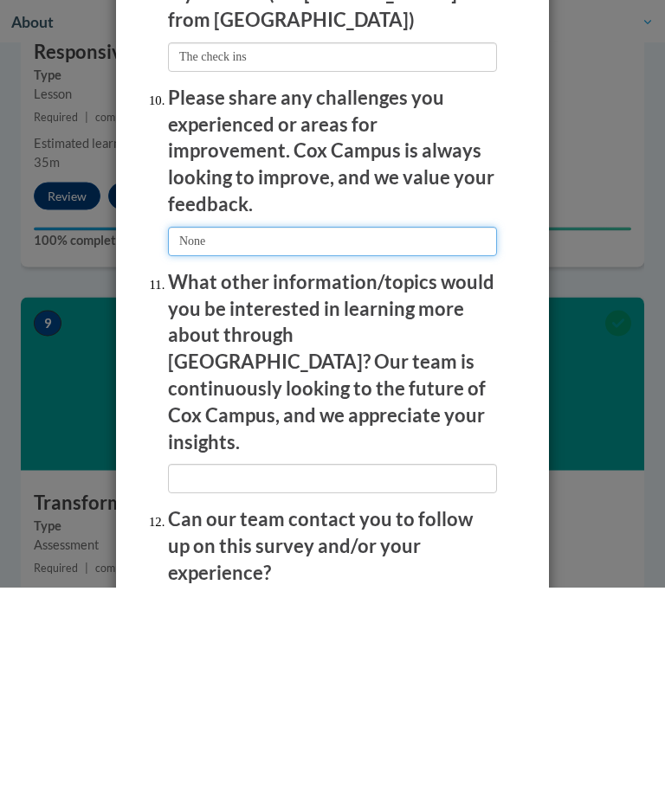
type input "None"
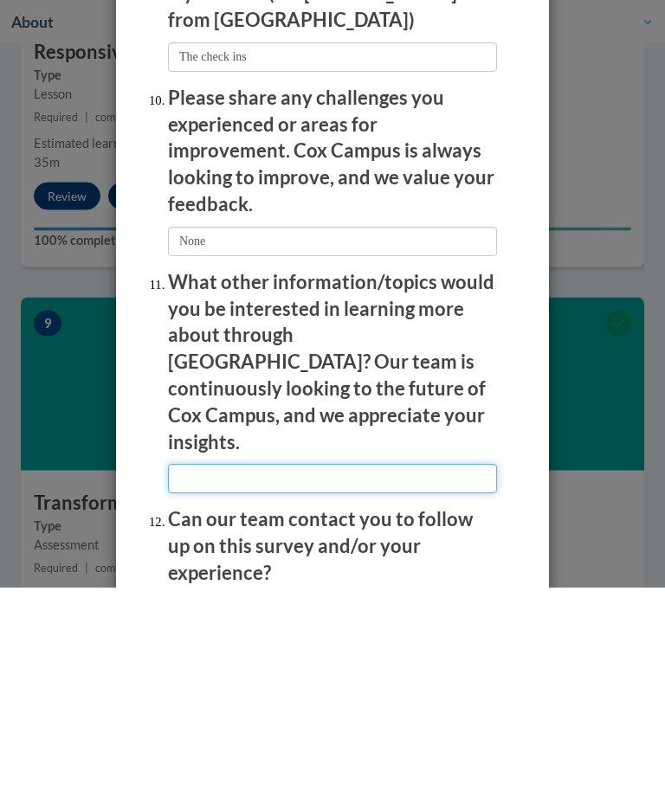
click at [297, 674] on input "textbox" at bounding box center [332, 688] width 329 height 29
type input "None"
radio input "true"
